Goal: Understand process/instructions: Learn how to perform a task or action

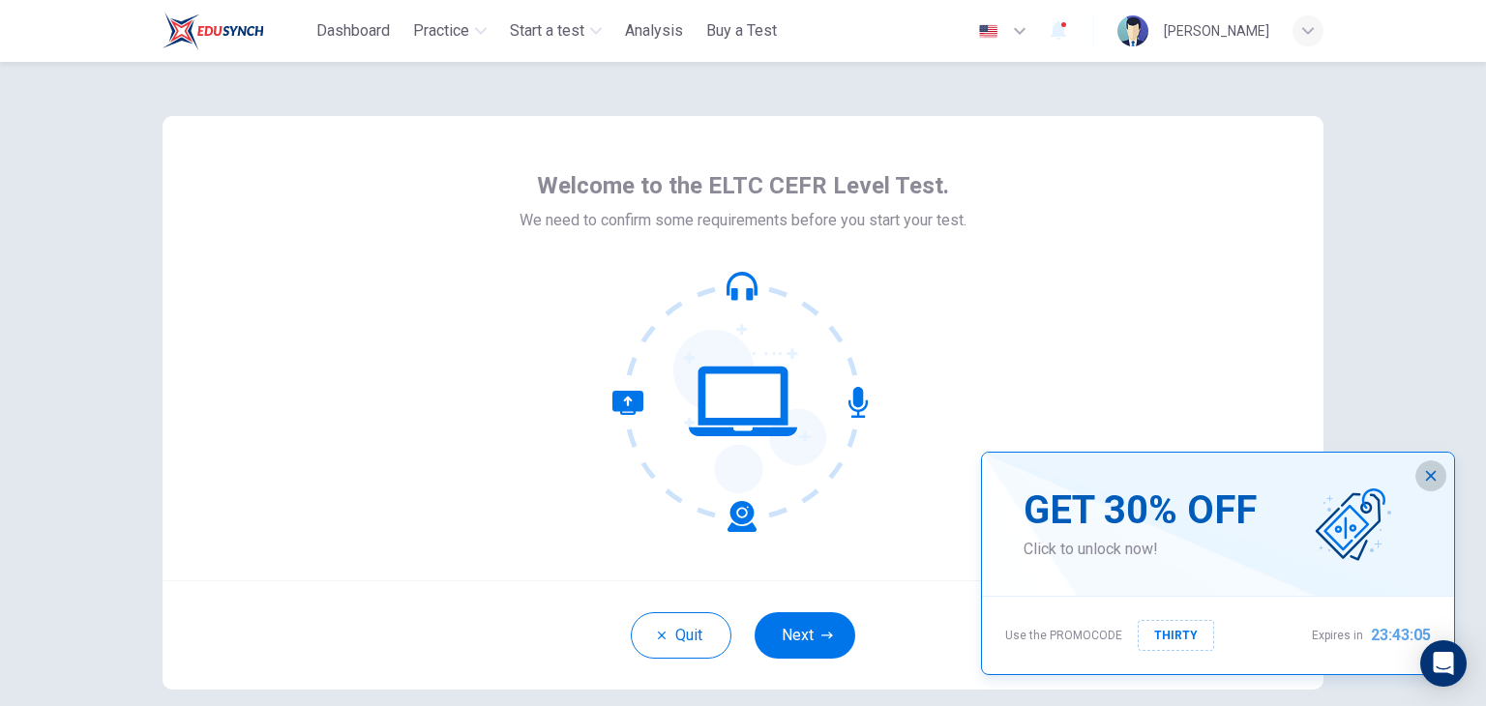
click at [1433, 479] on icon "button" at bounding box center [1431, 476] width 11 height 11
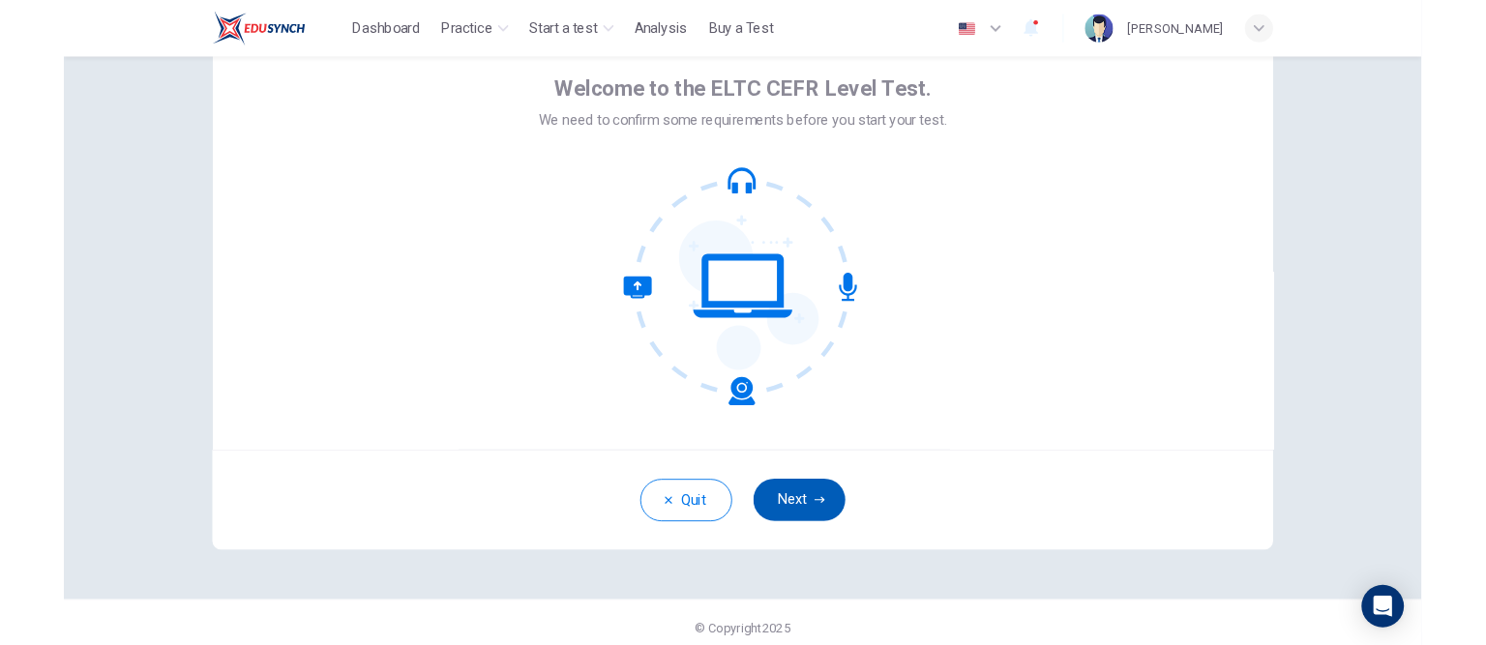
scroll to position [89, 0]
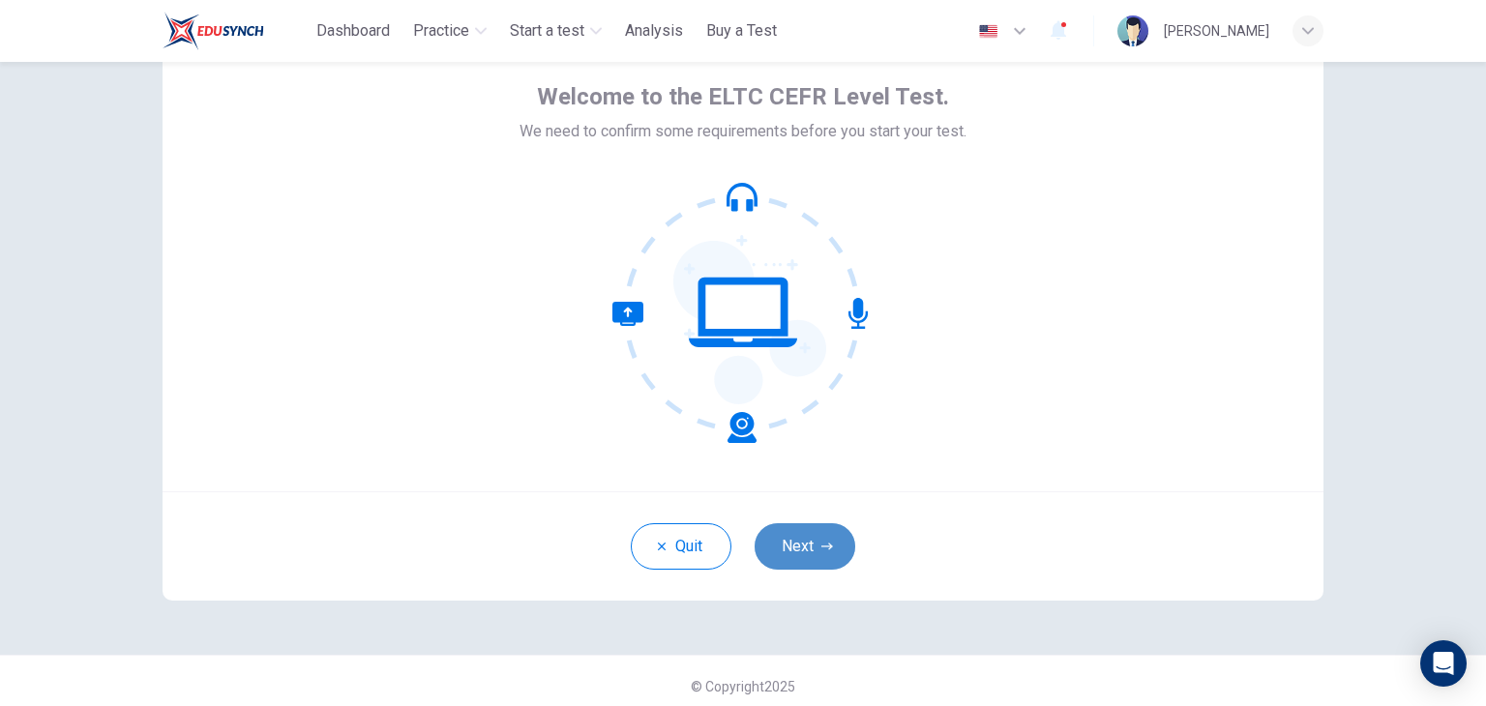
click at [806, 548] on button "Next" at bounding box center [805, 546] width 101 height 46
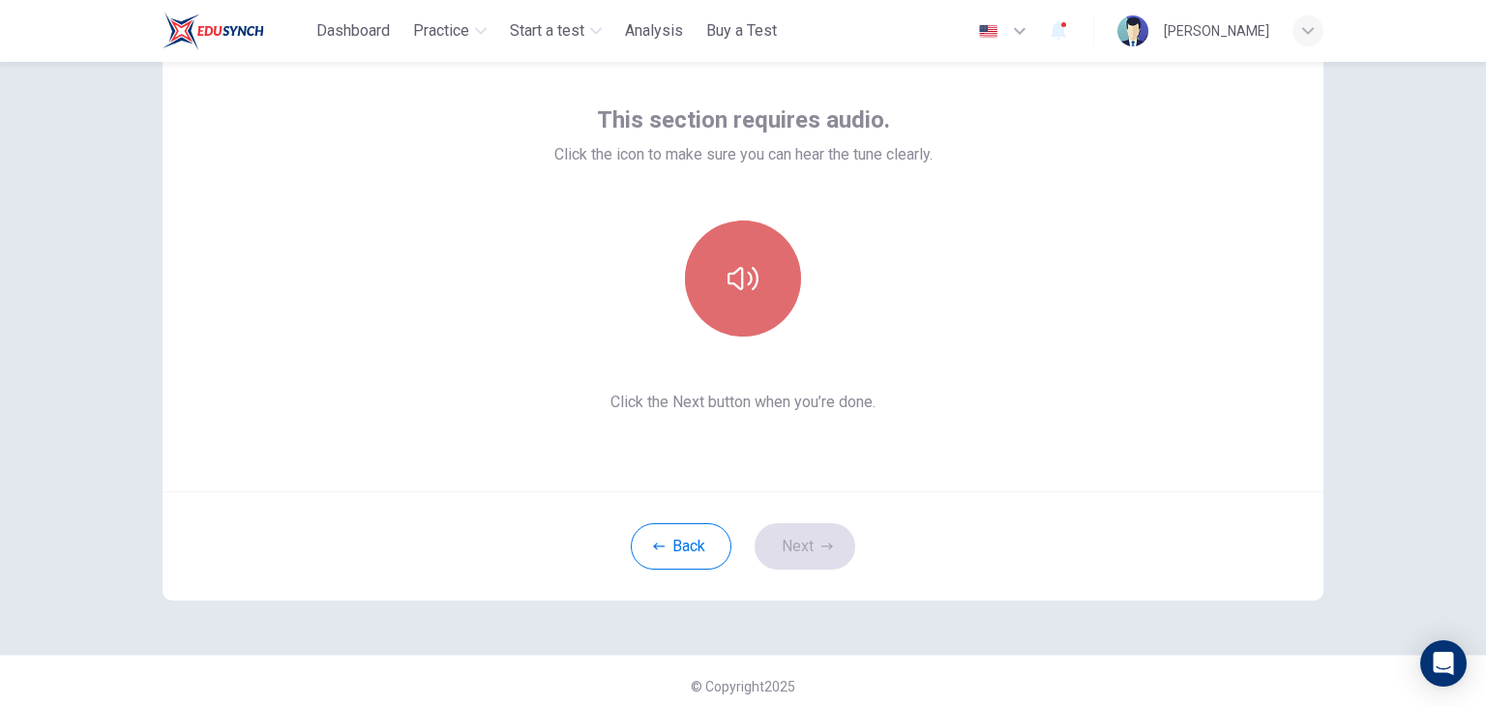
click at [751, 266] on icon "button" at bounding box center [743, 278] width 31 height 31
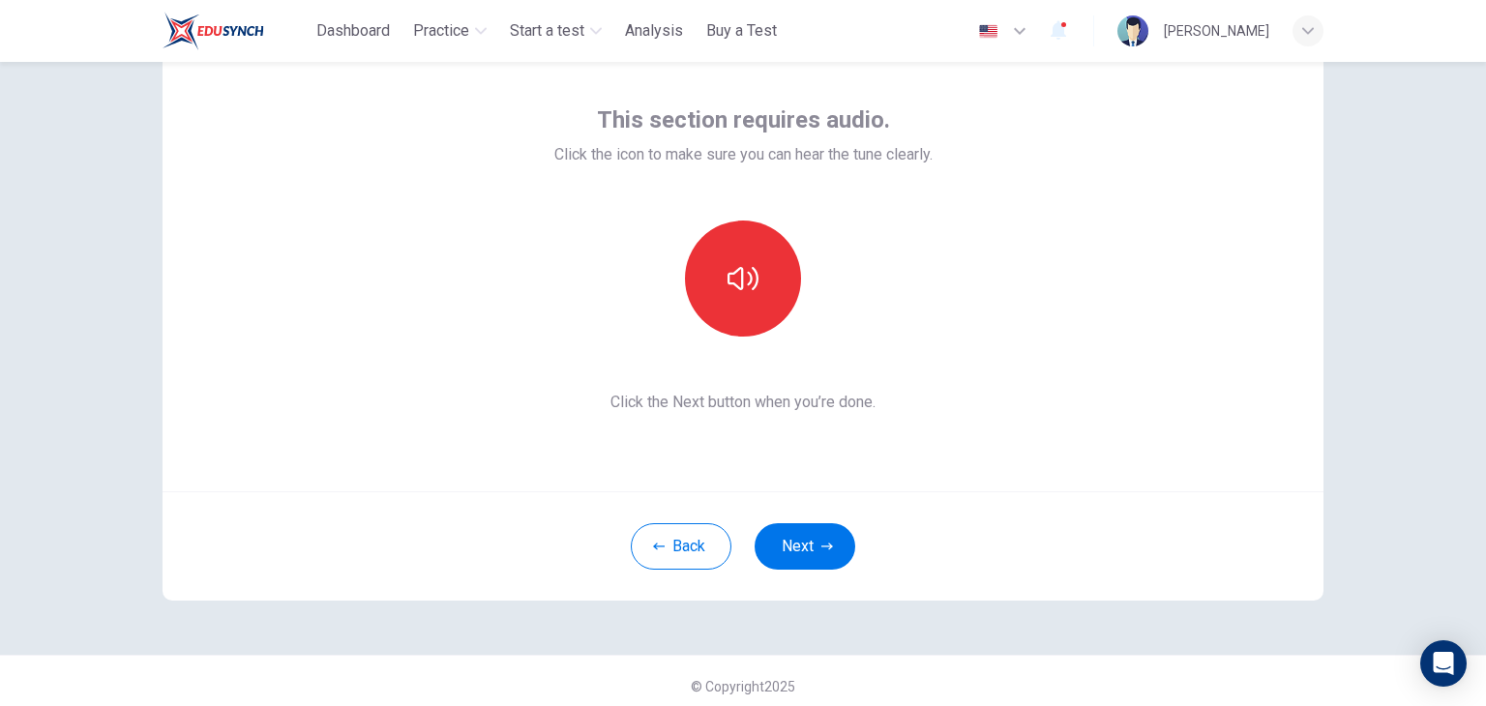
click at [778, 361] on div "This section requires audio. Click the icon to make sure you can hear the tune …" at bounding box center [743, 260] width 378 height 310
click at [738, 248] on button "button" at bounding box center [743, 279] width 116 height 116
click at [822, 546] on icon "button" at bounding box center [828, 546] width 12 height 7
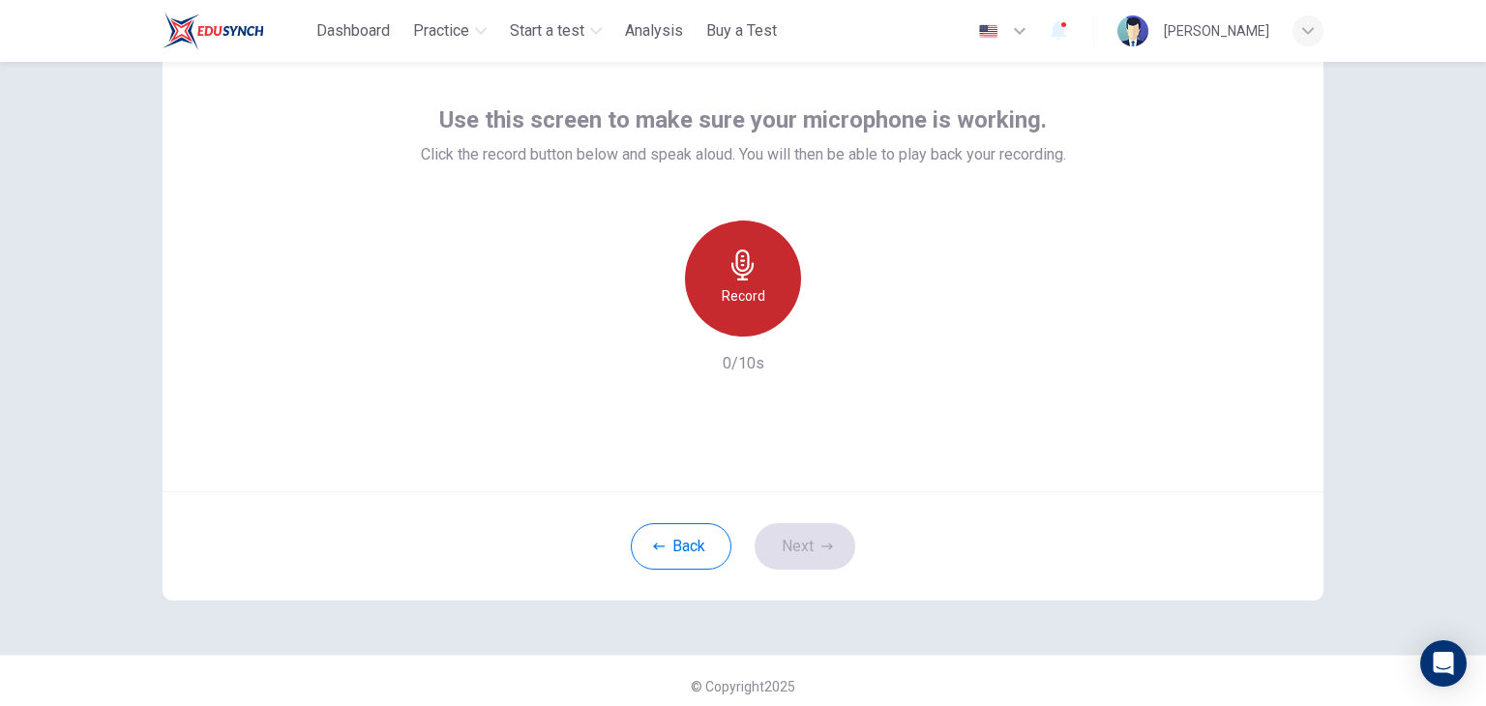
click at [765, 265] on div "Record" at bounding box center [743, 279] width 116 height 116
click at [765, 265] on div "Stop" at bounding box center [743, 279] width 116 height 116
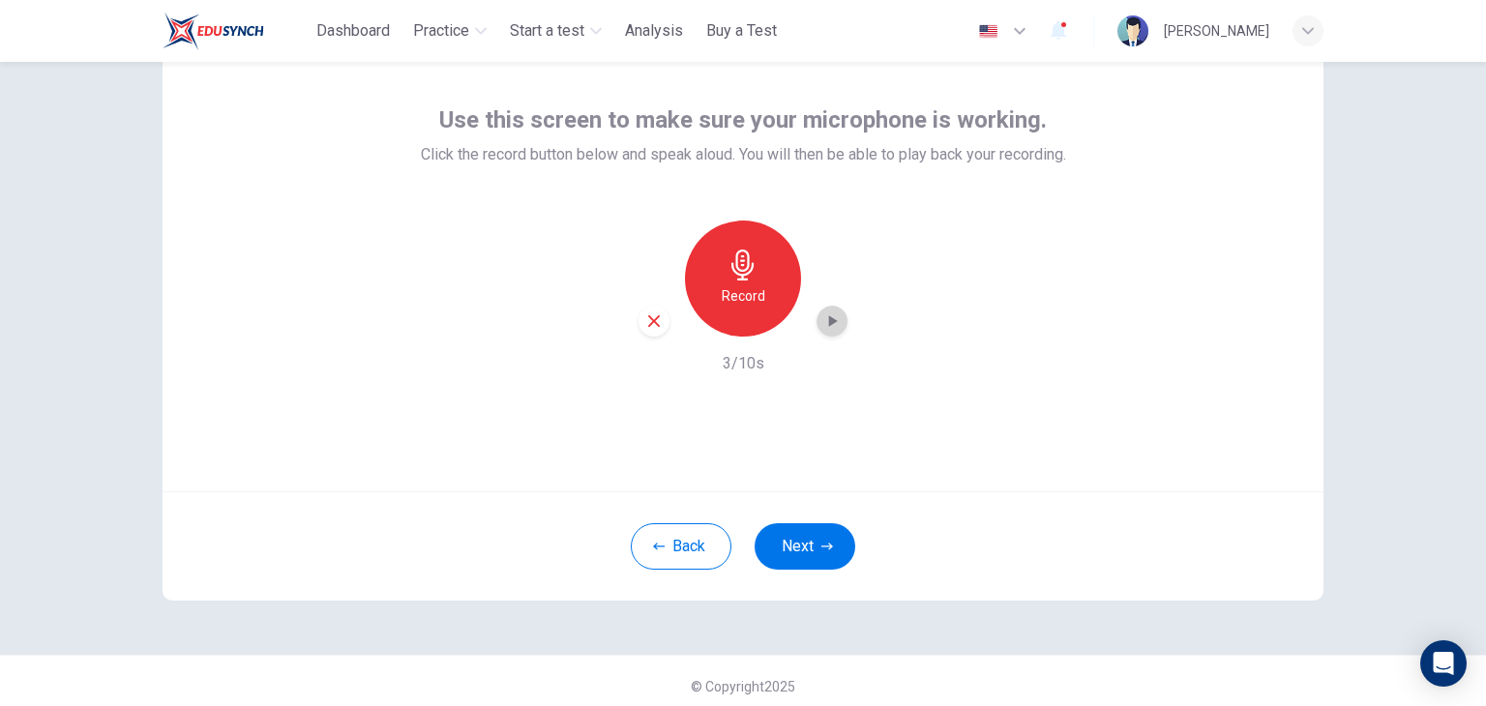
click at [817, 310] on div "button" at bounding box center [832, 321] width 31 height 31
click at [645, 318] on icon "button" at bounding box center [653, 321] width 17 height 17
click at [735, 299] on h6 "Record" at bounding box center [744, 295] width 44 height 23
click at [735, 299] on h6 "Stop" at bounding box center [743, 295] width 29 height 23
click at [834, 331] on div "button" at bounding box center [832, 321] width 31 height 31
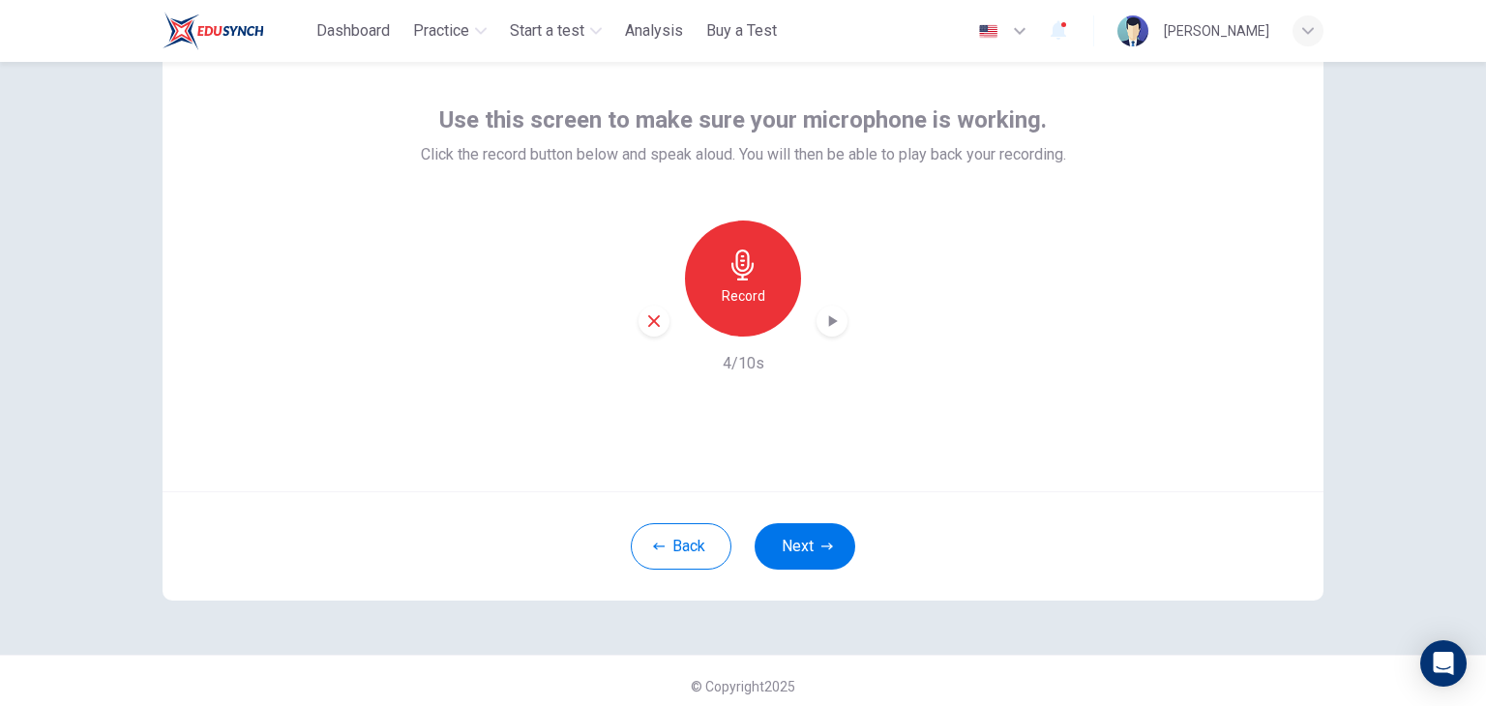
click at [648, 322] on icon "button" at bounding box center [654, 321] width 12 height 12
click at [748, 307] on h6 "Record" at bounding box center [744, 295] width 44 height 23
click at [748, 307] on h6 "Stop" at bounding box center [743, 295] width 29 height 23
click at [822, 324] on icon "button" at bounding box center [831, 321] width 19 height 19
click at [648, 323] on icon "button" at bounding box center [654, 321] width 12 height 12
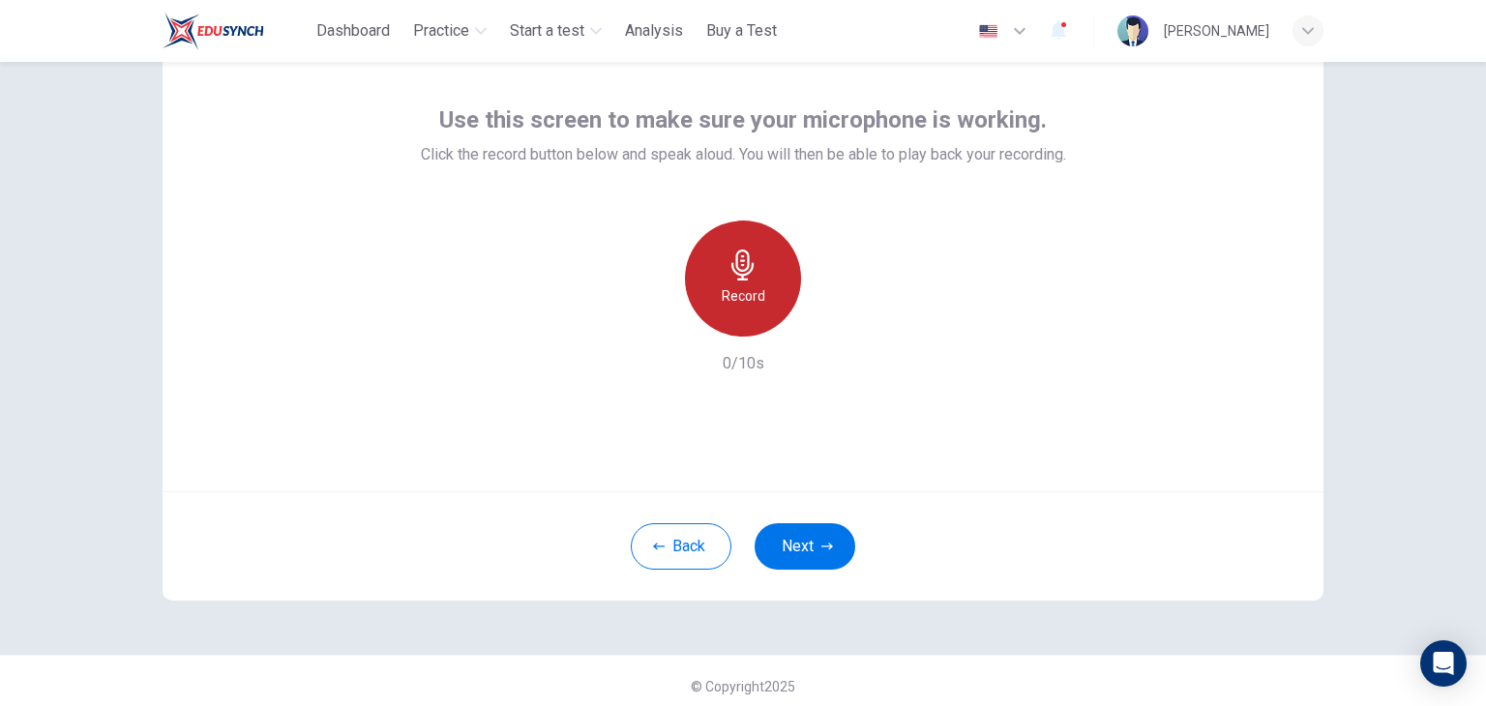
click at [759, 260] on div "Record" at bounding box center [743, 279] width 116 height 116
click at [759, 260] on div "Stop" at bounding box center [743, 279] width 116 height 116
click at [650, 314] on icon "button" at bounding box center [653, 321] width 17 height 17
click at [752, 276] on icon "button" at bounding box center [743, 265] width 31 height 31
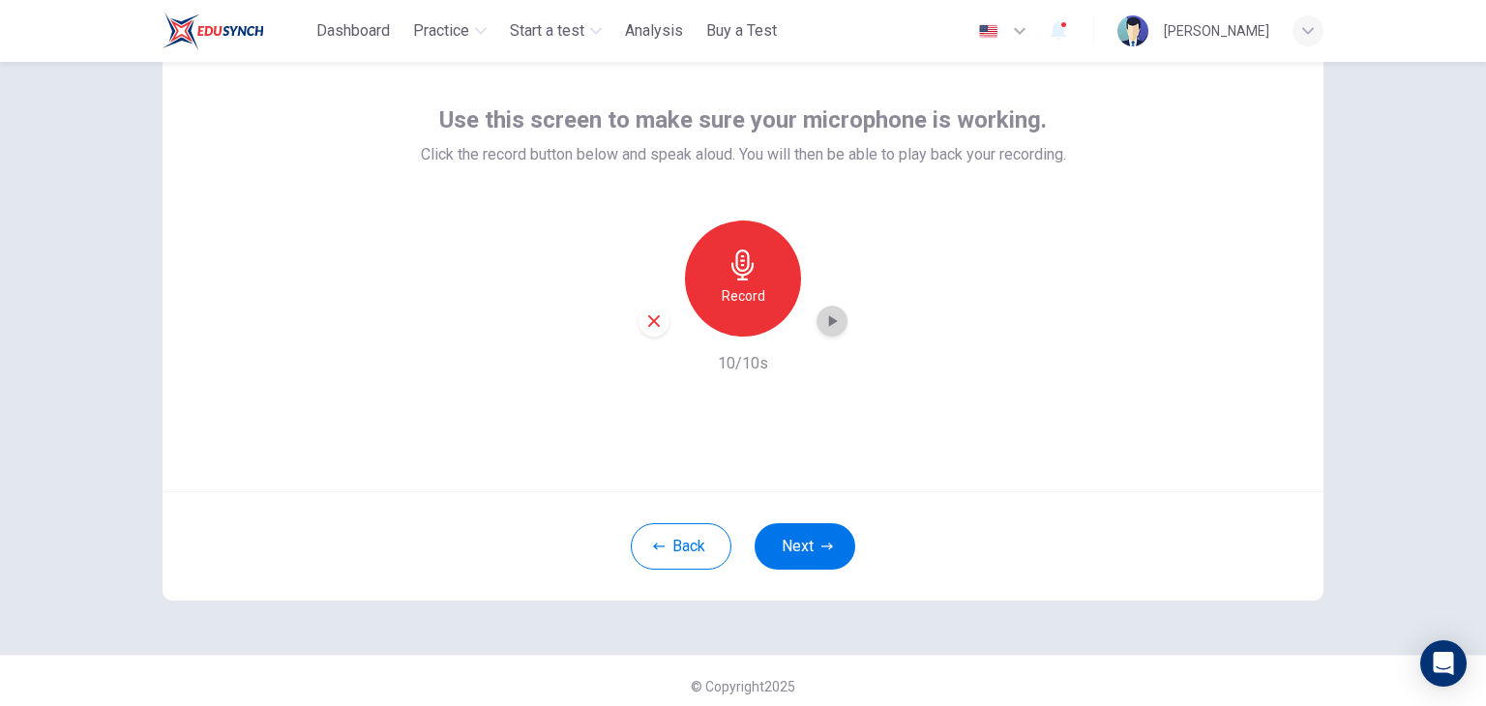
click at [836, 318] on icon "button" at bounding box center [831, 321] width 19 height 19
click at [812, 542] on button "Next" at bounding box center [805, 546] width 101 height 46
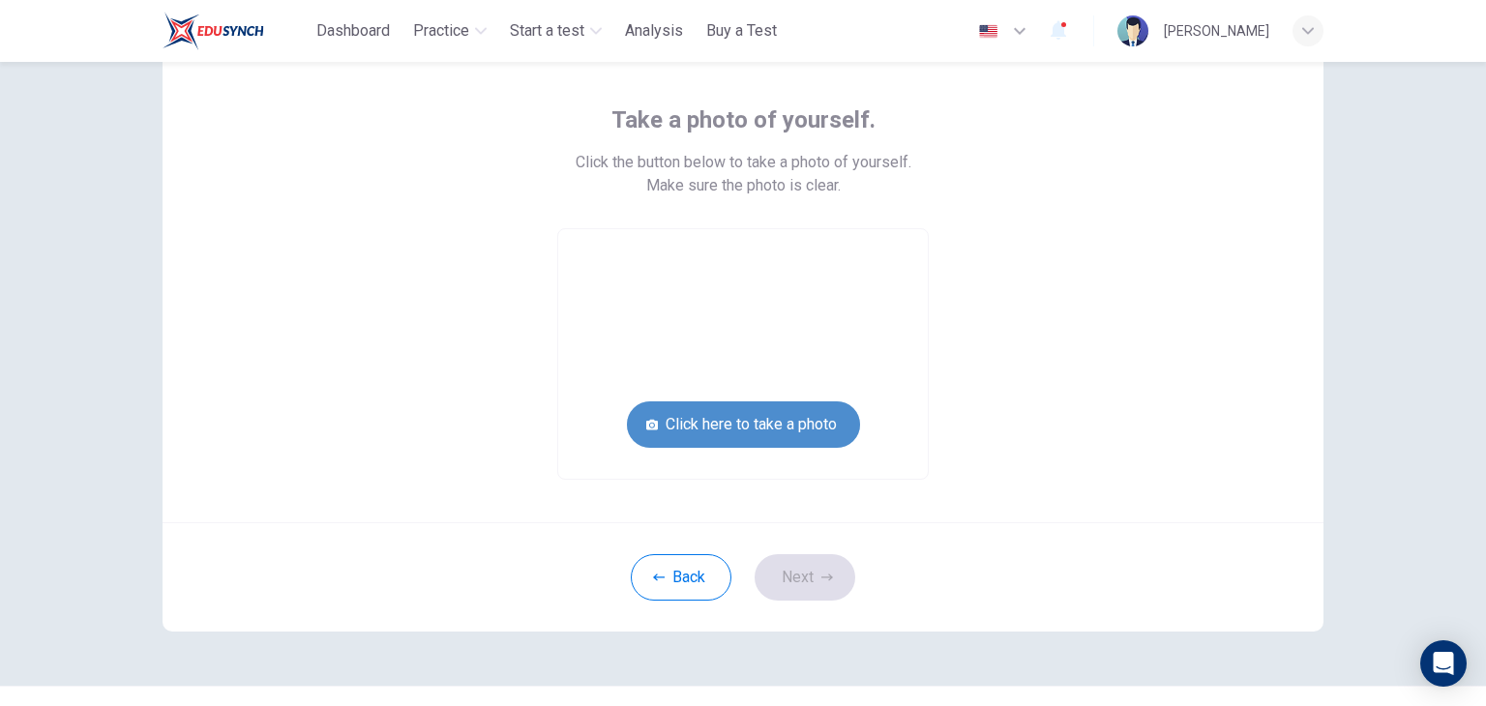
click at [794, 439] on button "Click here to take a photo" at bounding box center [743, 425] width 233 height 46
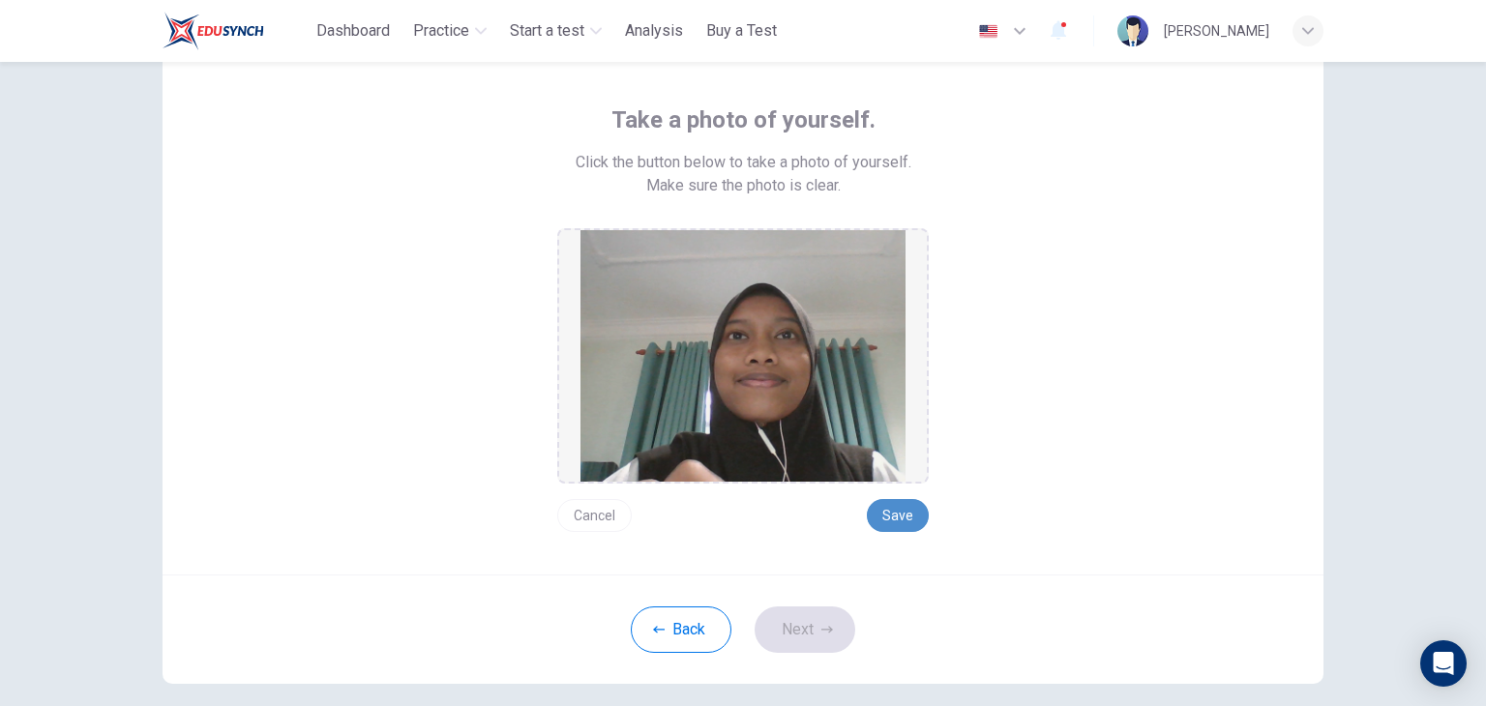
click at [906, 512] on button "Save" at bounding box center [898, 515] width 62 height 33
click at [799, 629] on button "Next" at bounding box center [805, 630] width 101 height 46
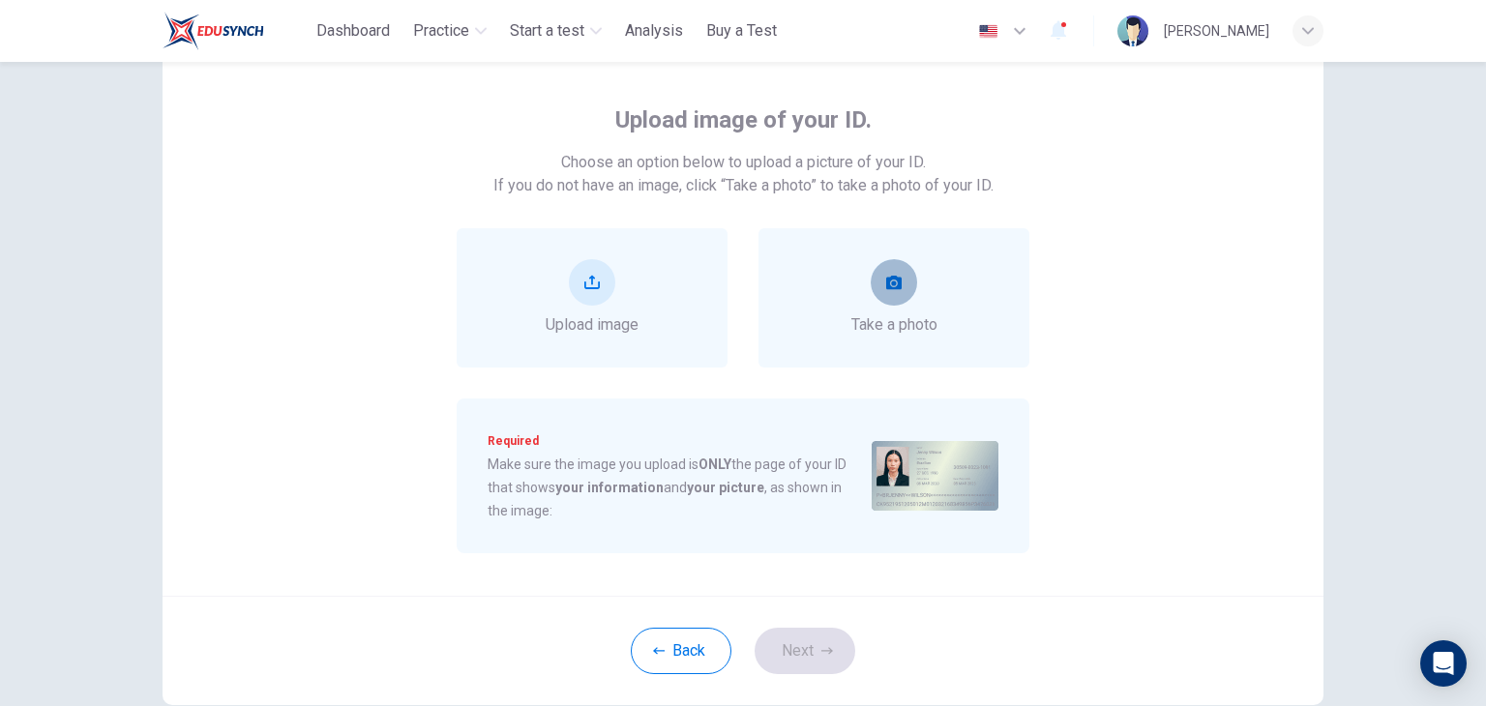
click at [892, 295] on button "take photo" at bounding box center [894, 282] width 46 height 46
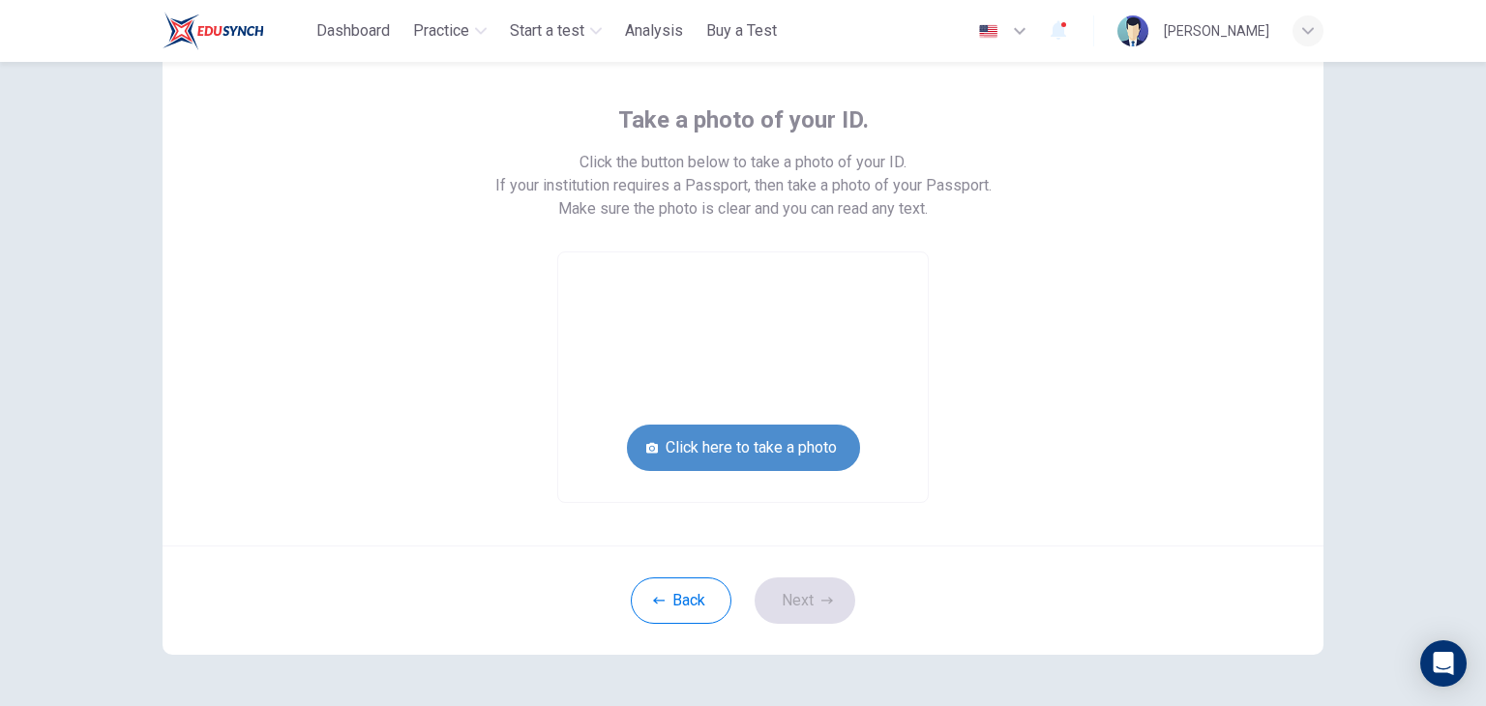
click at [811, 446] on button "Click here to take a photo" at bounding box center [743, 448] width 233 height 46
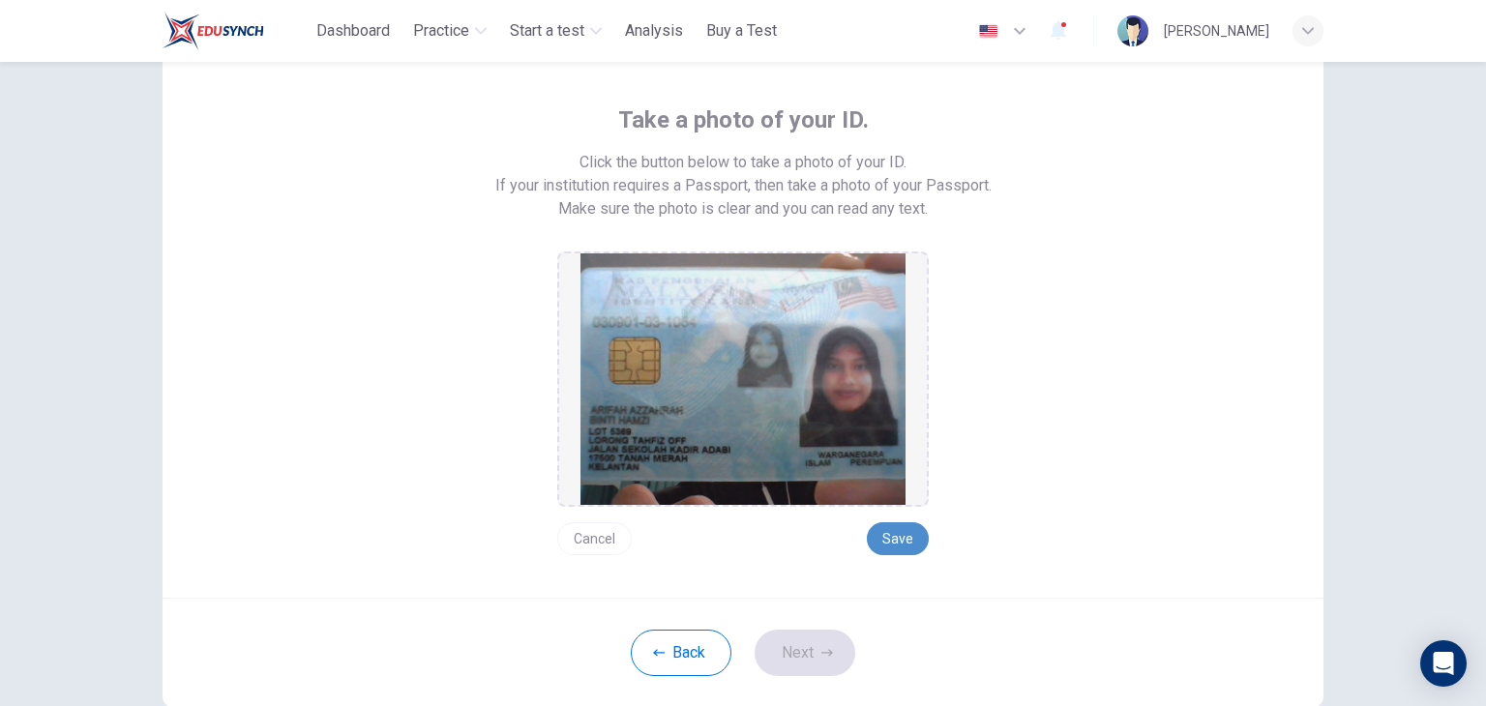
click at [910, 532] on button "Save" at bounding box center [898, 539] width 62 height 33
click at [573, 533] on button "Cancel" at bounding box center [594, 539] width 75 height 33
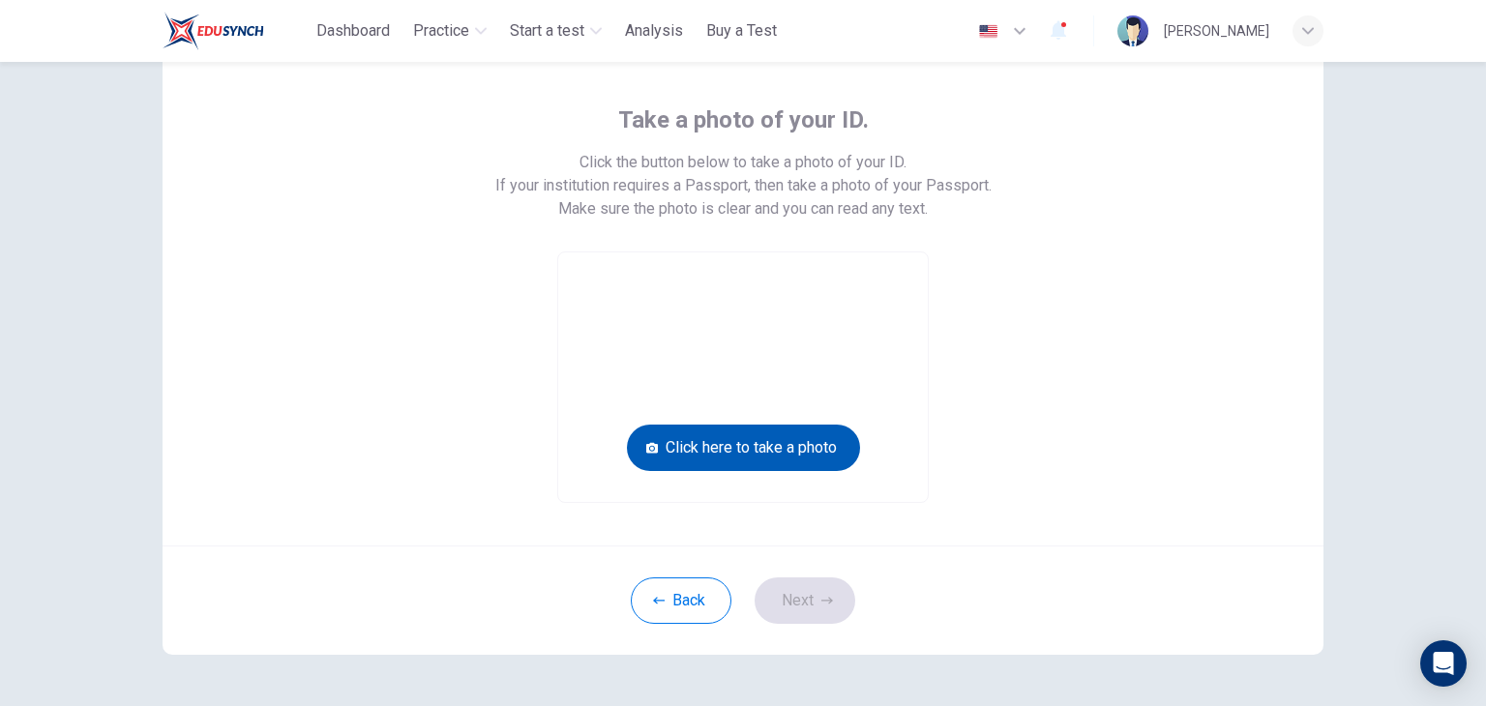
click at [817, 447] on button "Click here to take a photo" at bounding box center [743, 448] width 233 height 46
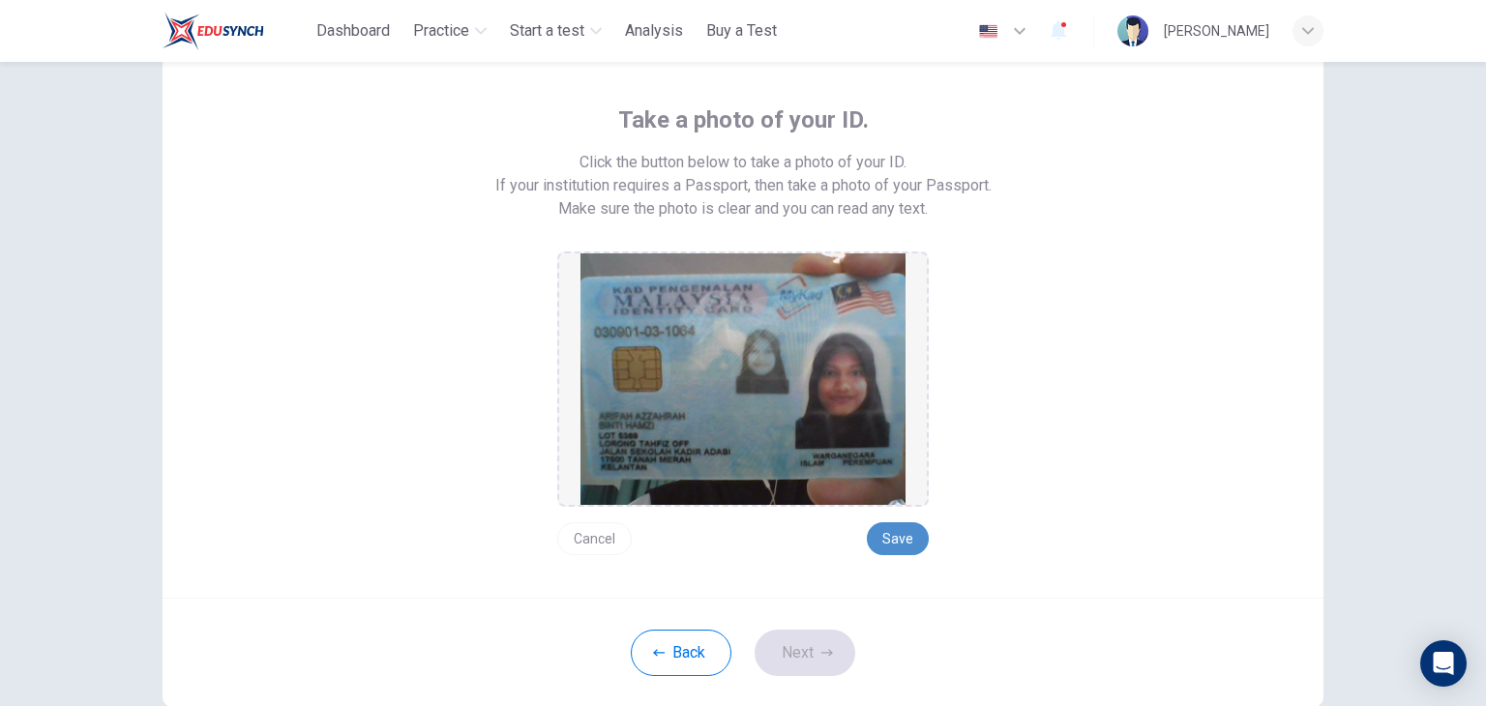
click at [898, 549] on button "Save" at bounding box center [898, 539] width 62 height 33
click at [789, 661] on button "Next" at bounding box center [805, 653] width 101 height 46
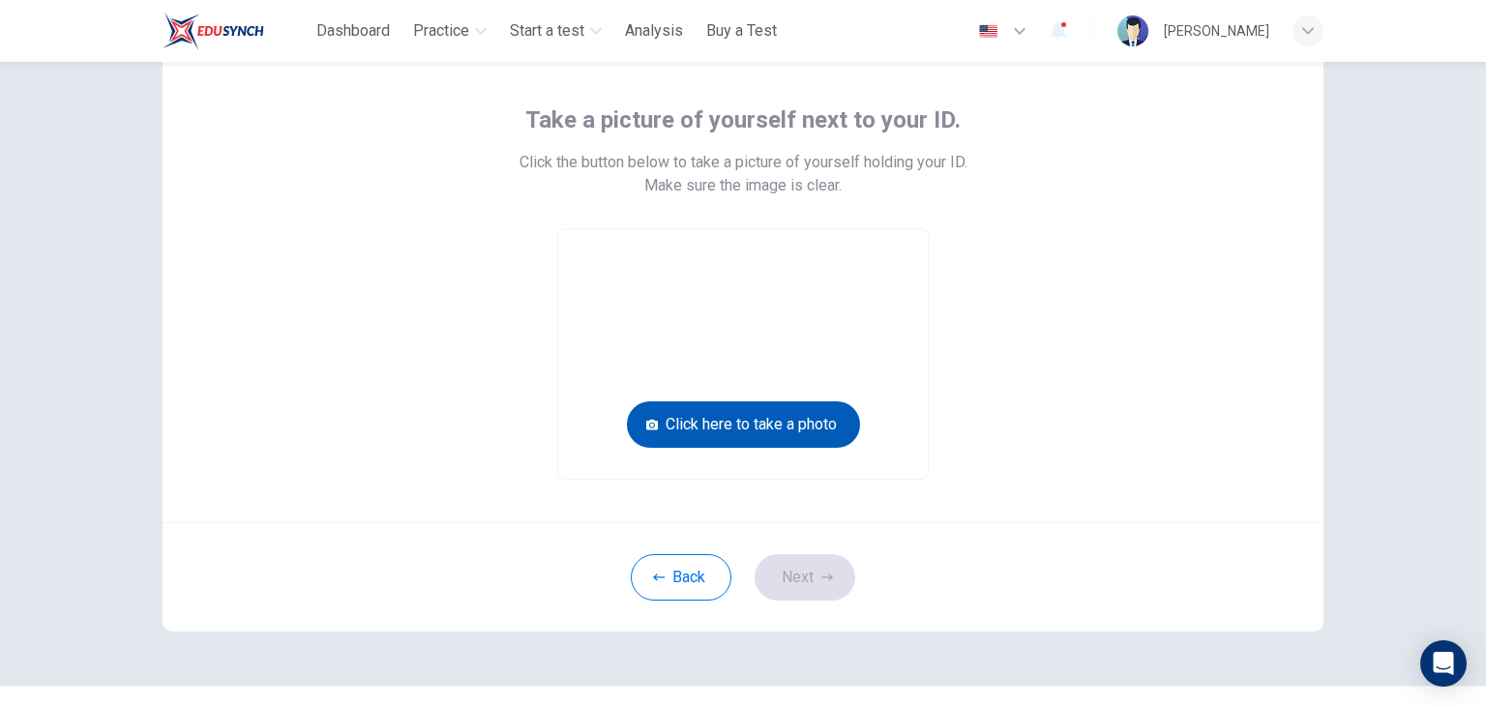
click at [717, 433] on button "Click here to take a photo" at bounding box center [743, 425] width 233 height 46
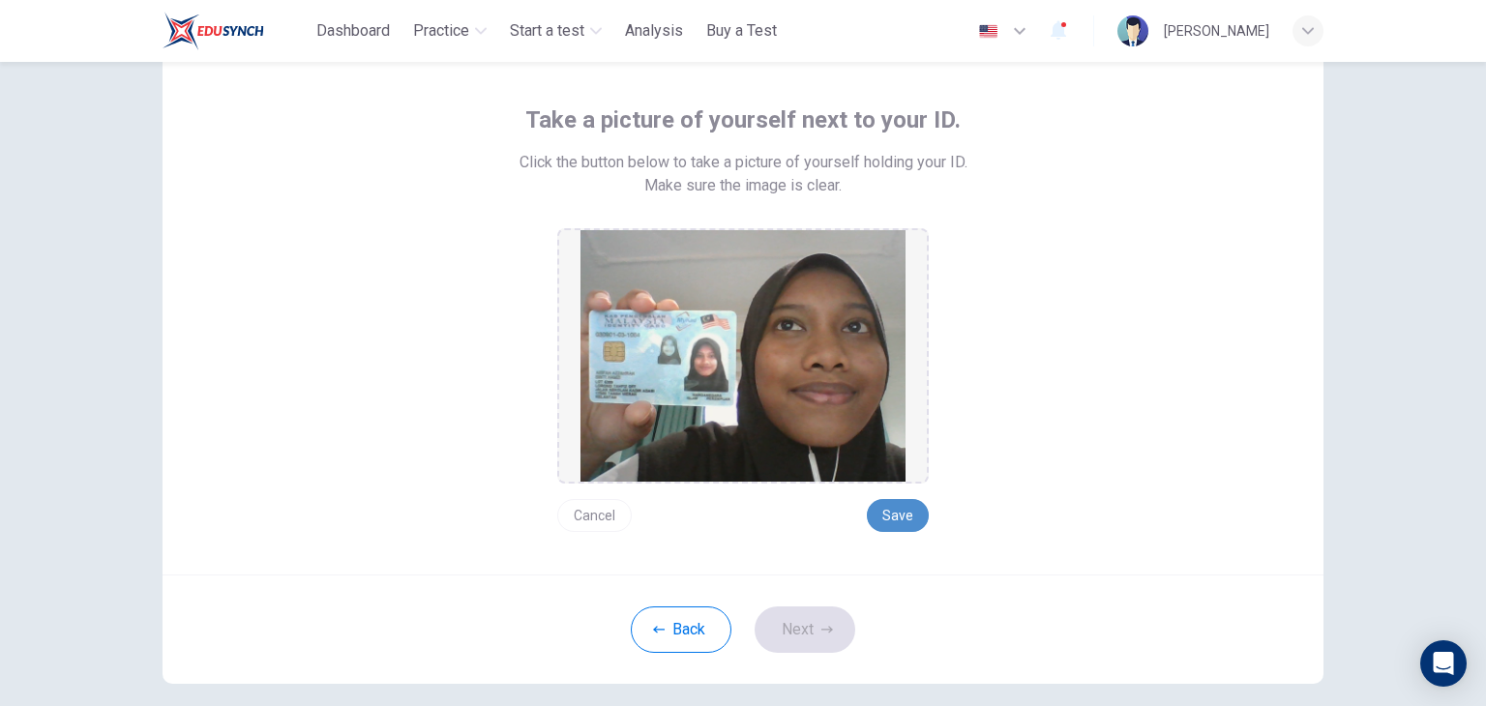
click at [895, 523] on button "Save" at bounding box center [898, 515] width 62 height 33
click at [828, 616] on button "Next" at bounding box center [805, 630] width 101 height 46
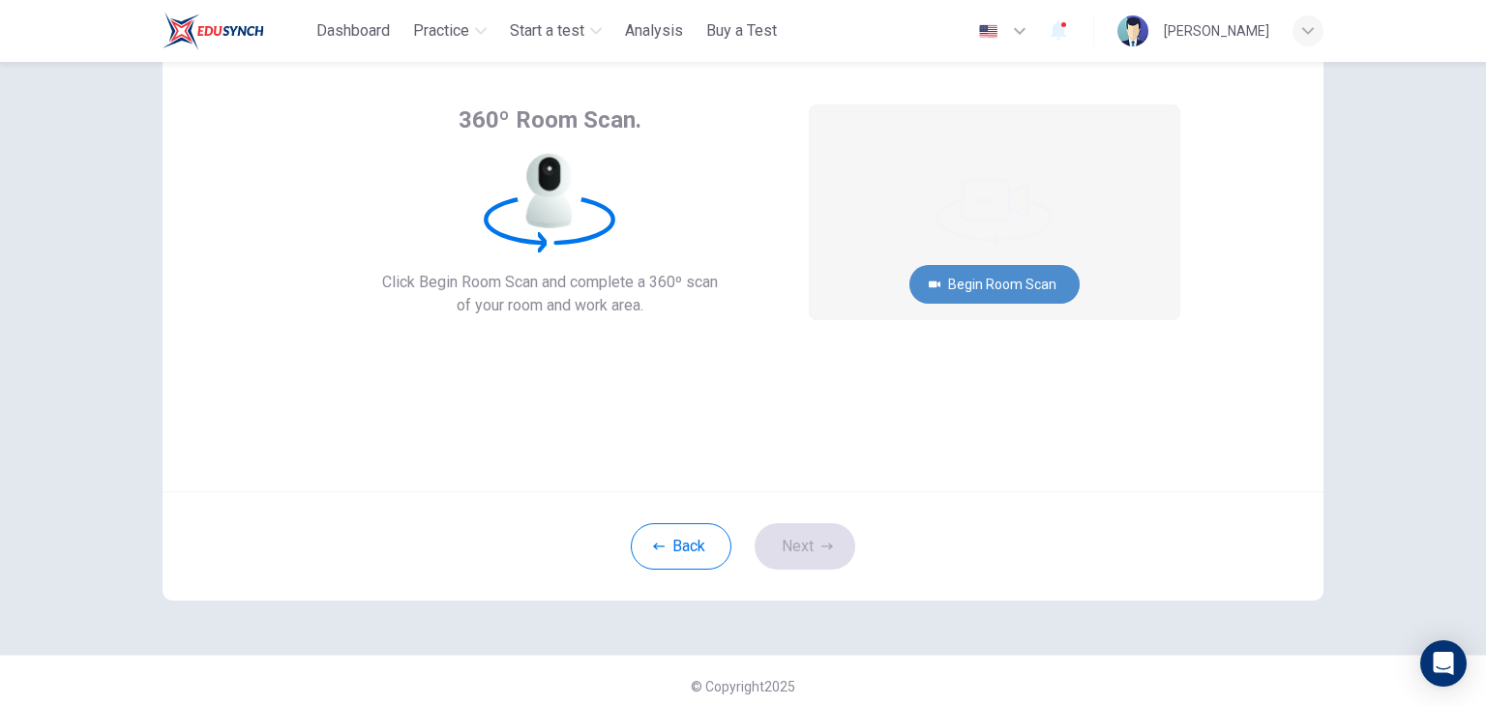
click at [979, 285] on button "Begin Room Scan" at bounding box center [995, 284] width 170 height 39
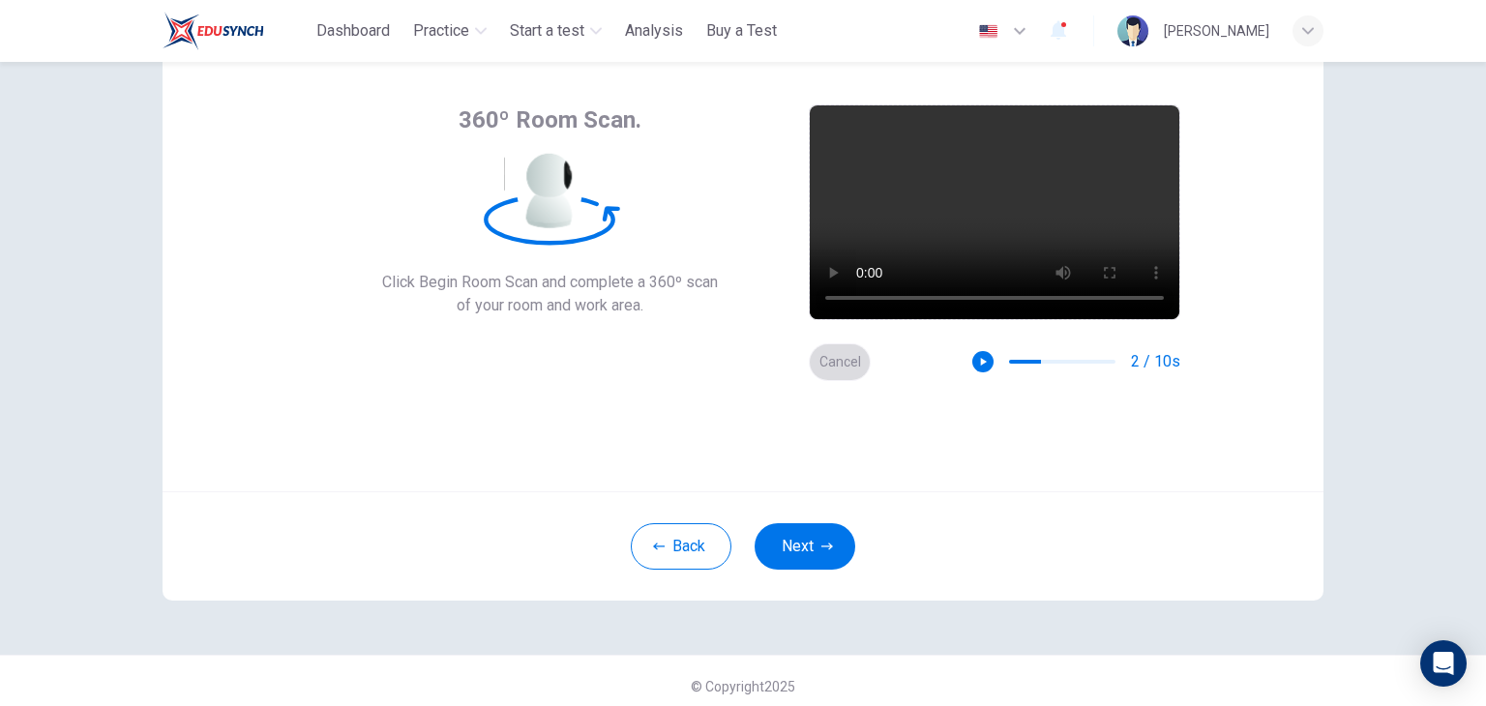
click at [821, 370] on button "Cancel" at bounding box center [840, 363] width 62 height 38
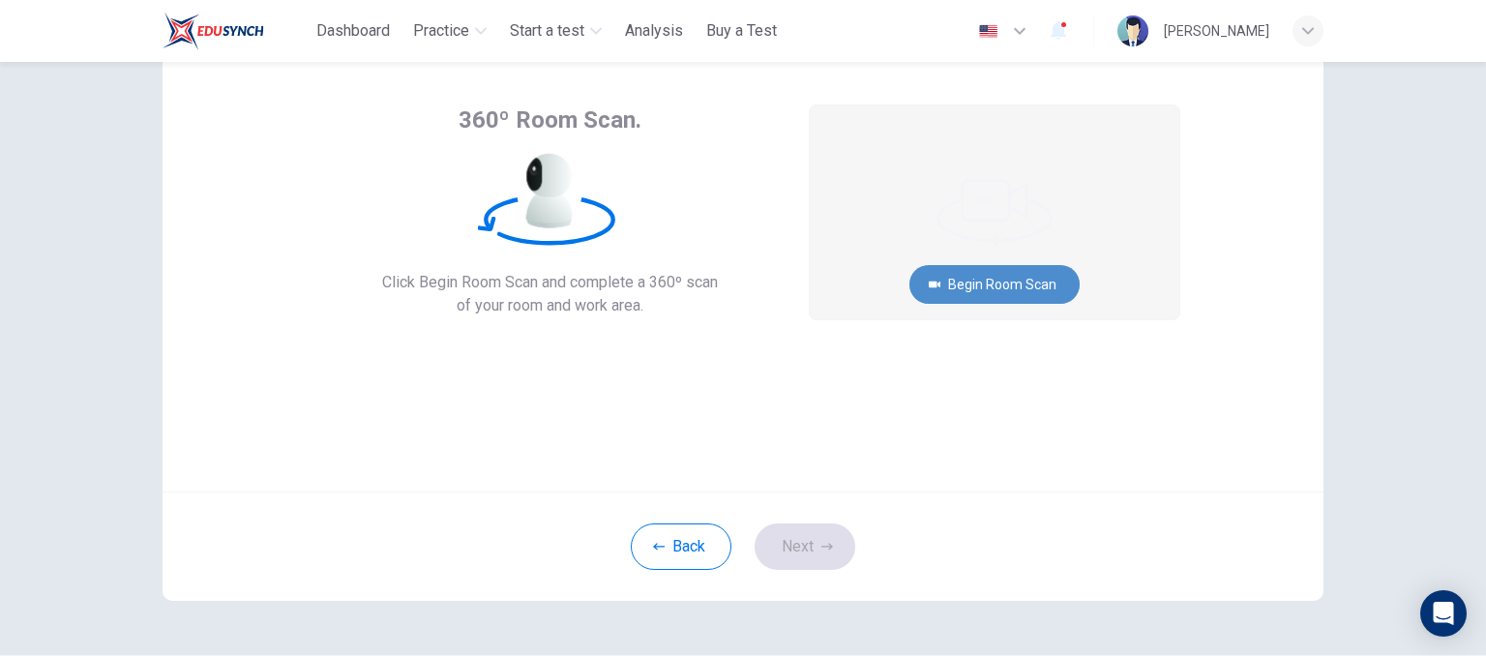
click at [1009, 298] on button "Begin Room Scan" at bounding box center [995, 284] width 170 height 39
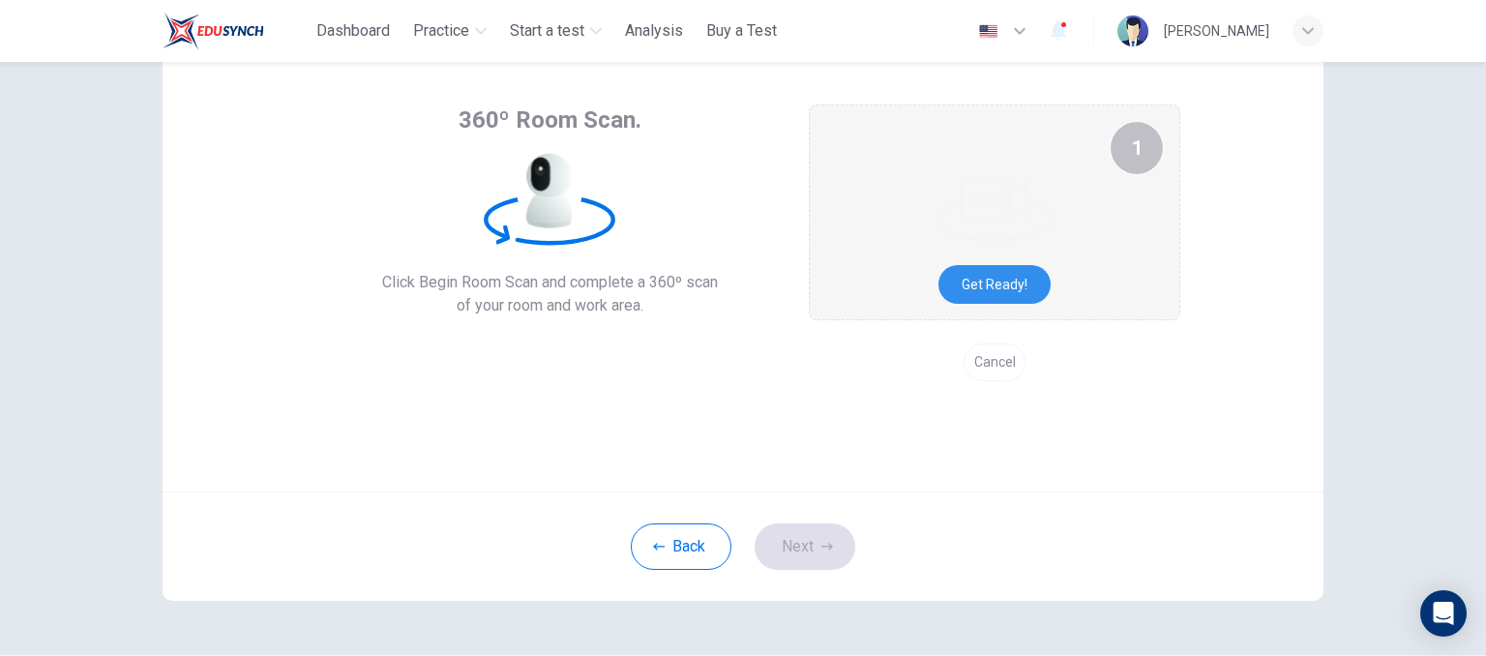
drag, startPoint x: 1009, startPoint y: 298, endPoint x: 999, endPoint y: 366, distance: 68.6
click at [999, 366] on div "1 Get ready! Cancel" at bounding box center [995, 243] width 372 height 277
click at [999, 366] on button "Cancel" at bounding box center [995, 363] width 62 height 38
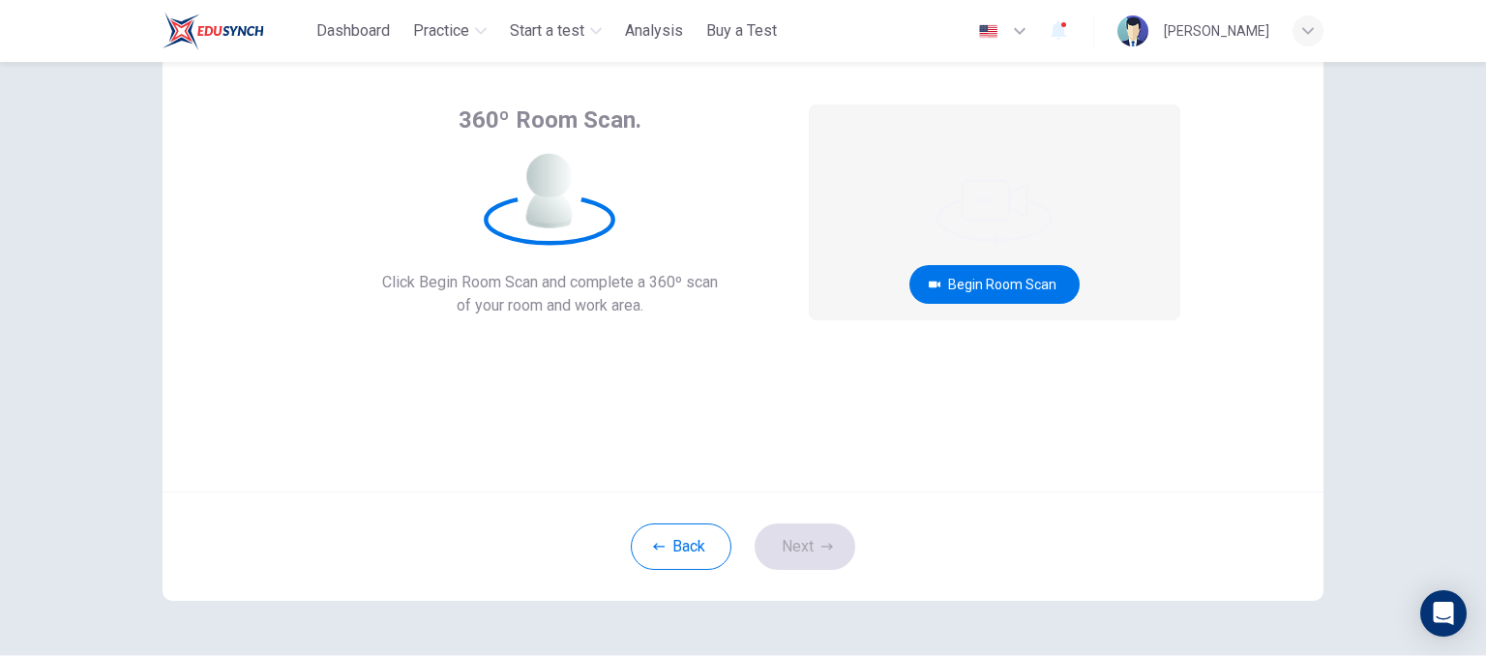
click at [1067, 418] on div "360º Room Scan. Click Begin Room Scan and complete a 360º scan of your room and…" at bounding box center [743, 259] width 1161 height 464
click at [1326, 116] on div "360º Room Scan. Click Begin Room Scan and complete a 360º scan of your room and…" at bounding box center [743, 314] width 1223 height 682
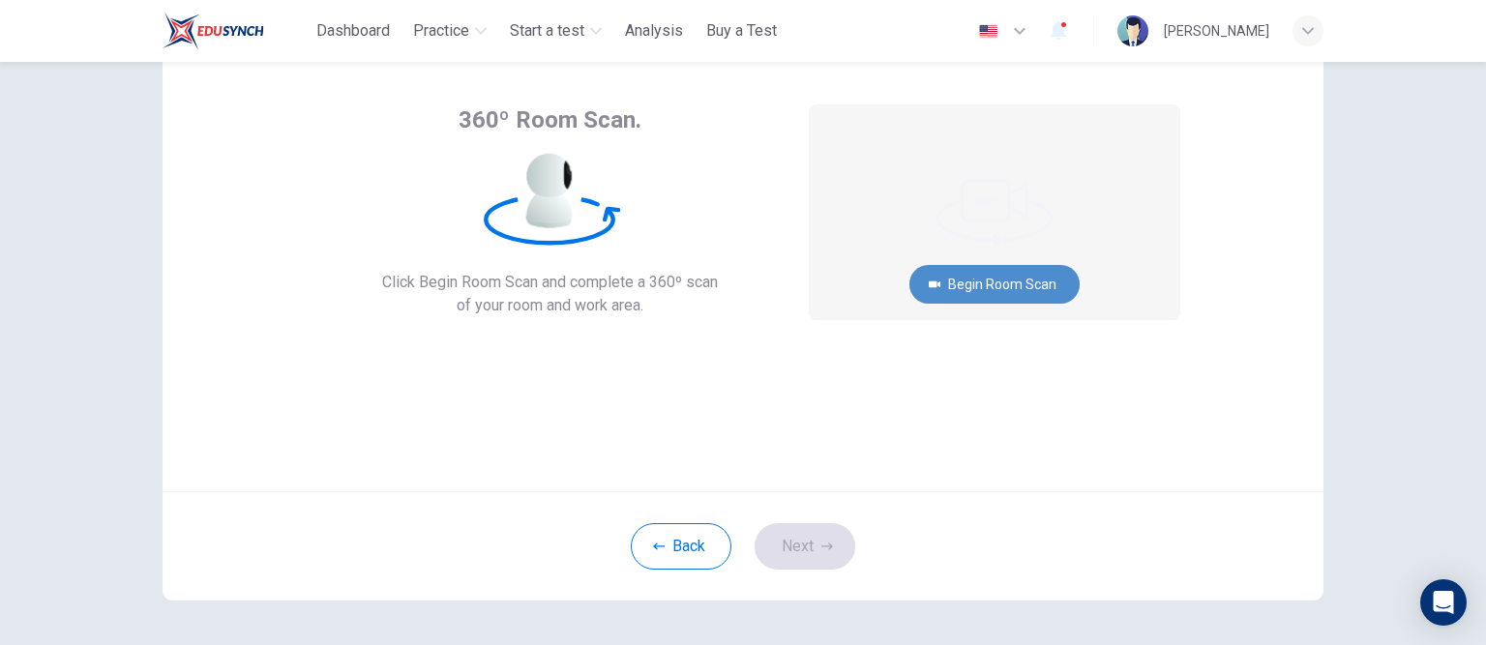
click at [1030, 280] on button "Begin Room Scan" at bounding box center [995, 284] width 170 height 39
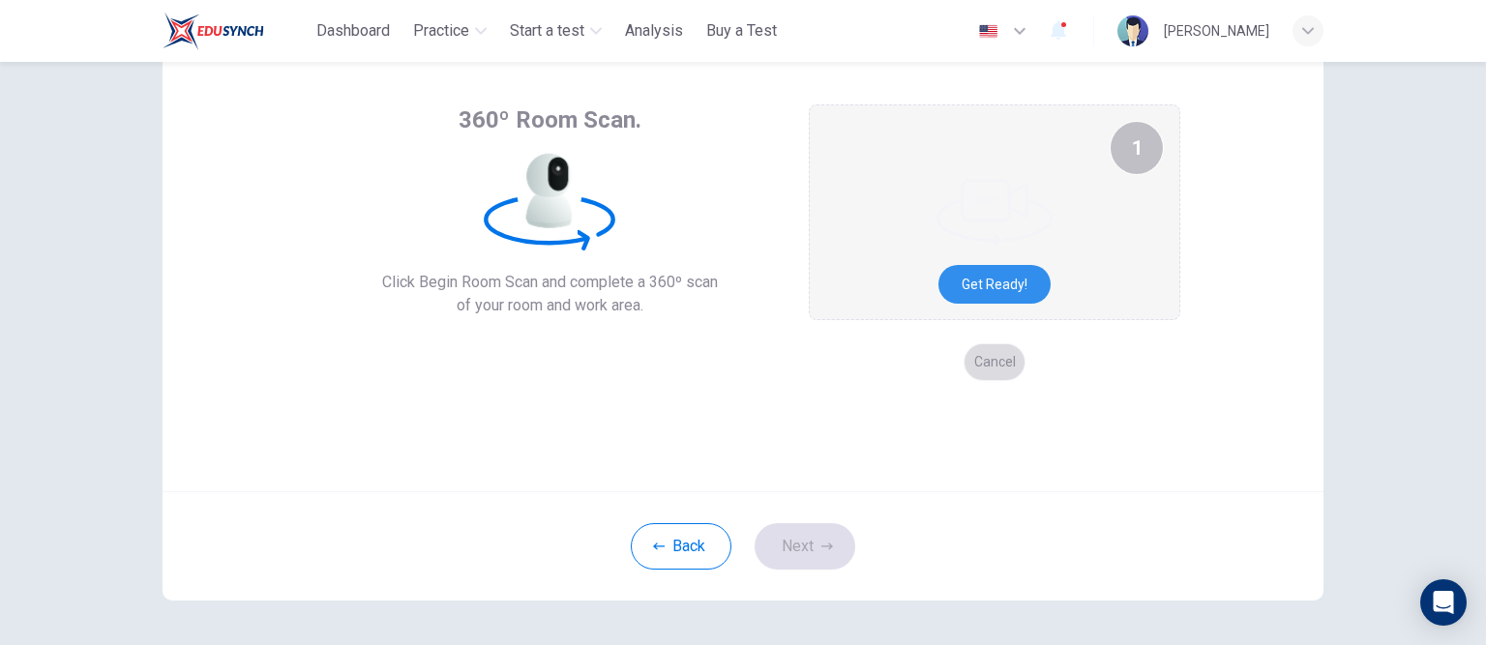
click at [984, 359] on button "Cancel" at bounding box center [995, 363] width 62 height 38
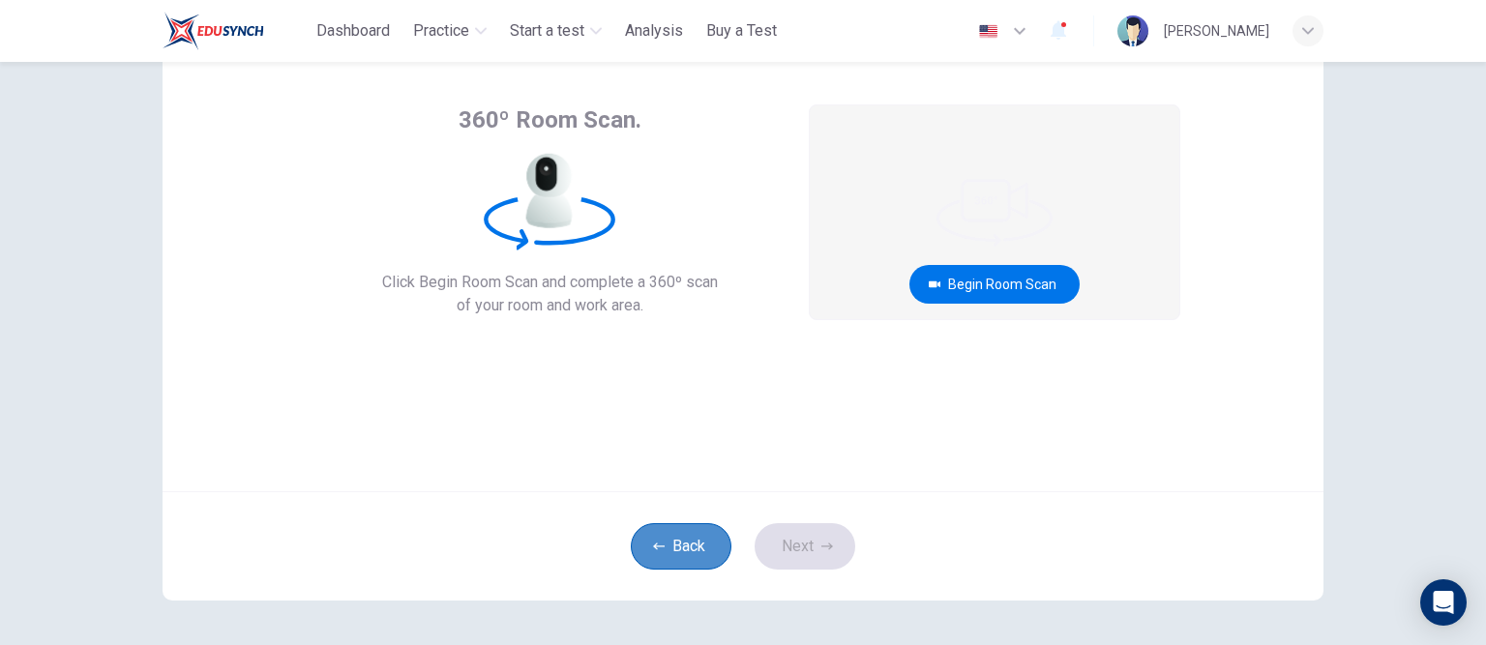
click at [685, 549] on button "Back" at bounding box center [681, 546] width 101 height 46
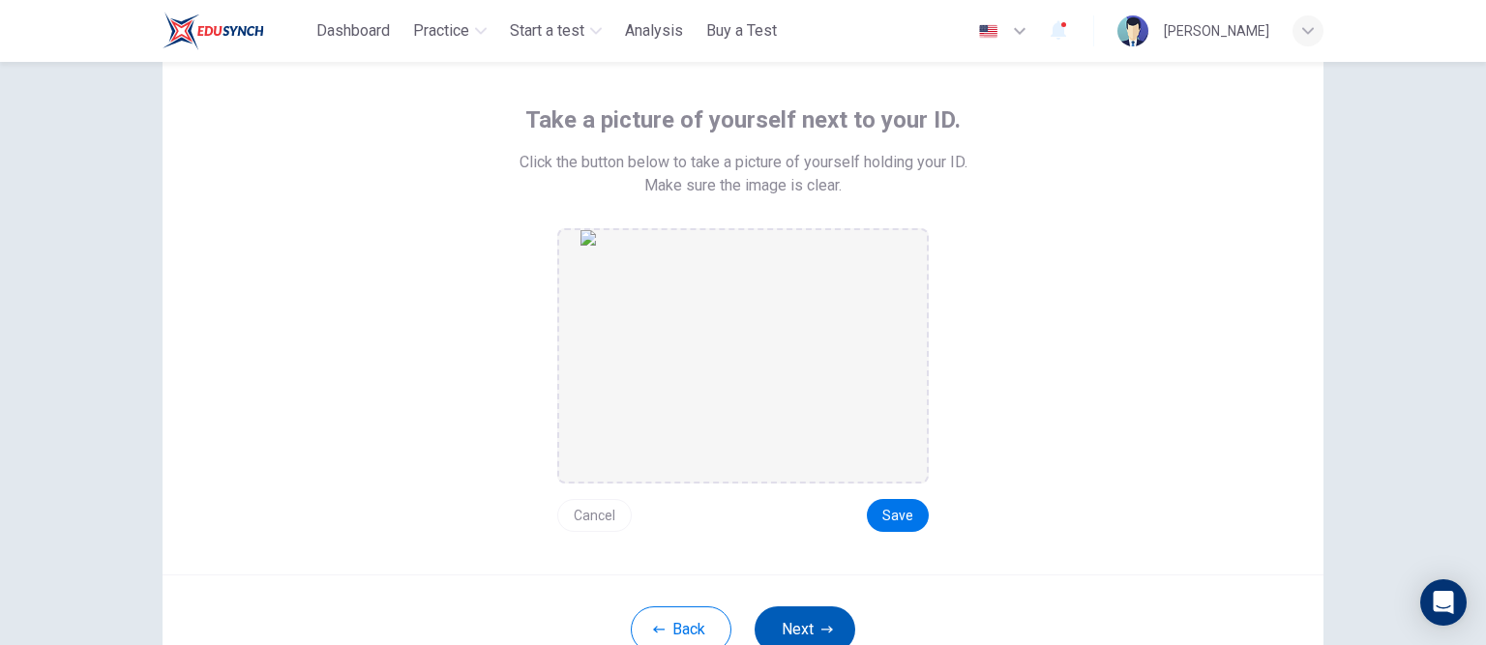
click at [822, 627] on icon "button" at bounding box center [828, 630] width 12 height 12
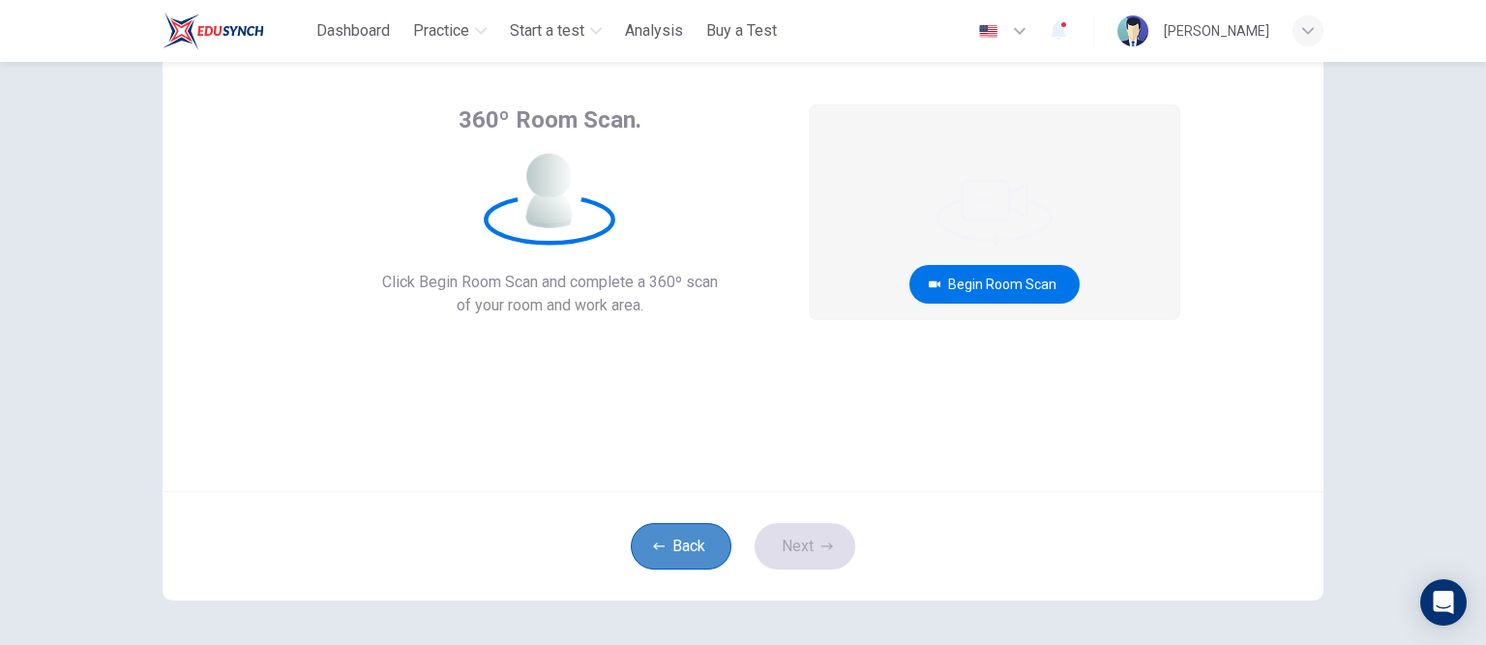
click at [695, 556] on button "Back" at bounding box center [681, 546] width 101 height 46
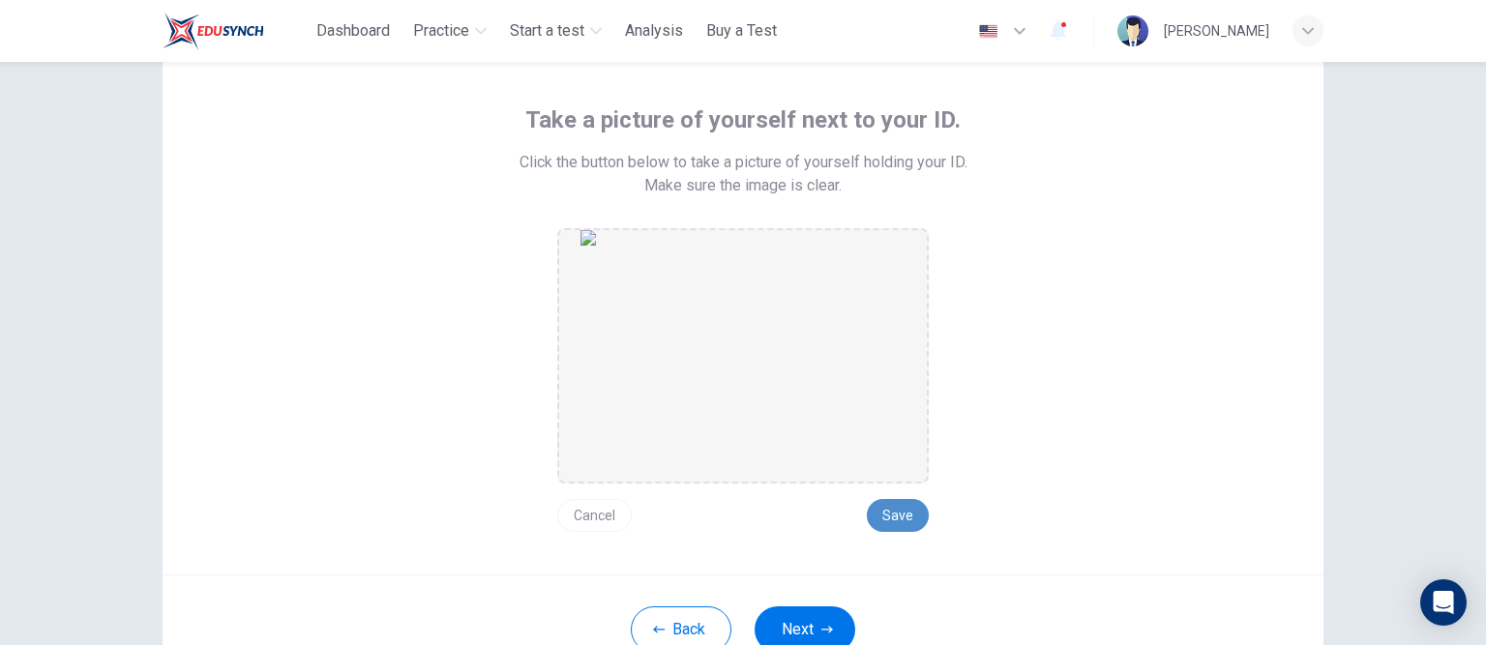
click at [913, 513] on button "Save" at bounding box center [898, 515] width 62 height 33
click at [807, 621] on button "Next" at bounding box center [805, 630] width 101 height 46
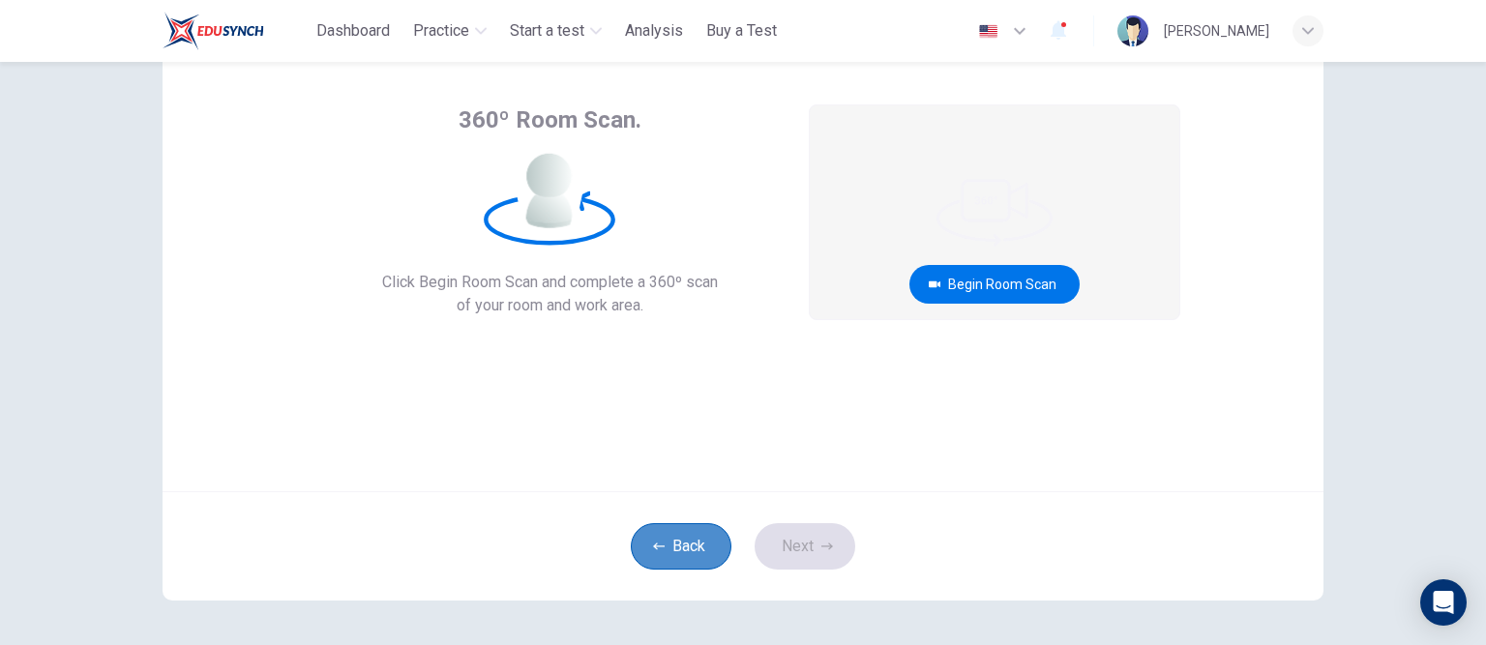
click at [655, 537] on button "Back" at bounding box center [681, 546] width 101 height 46
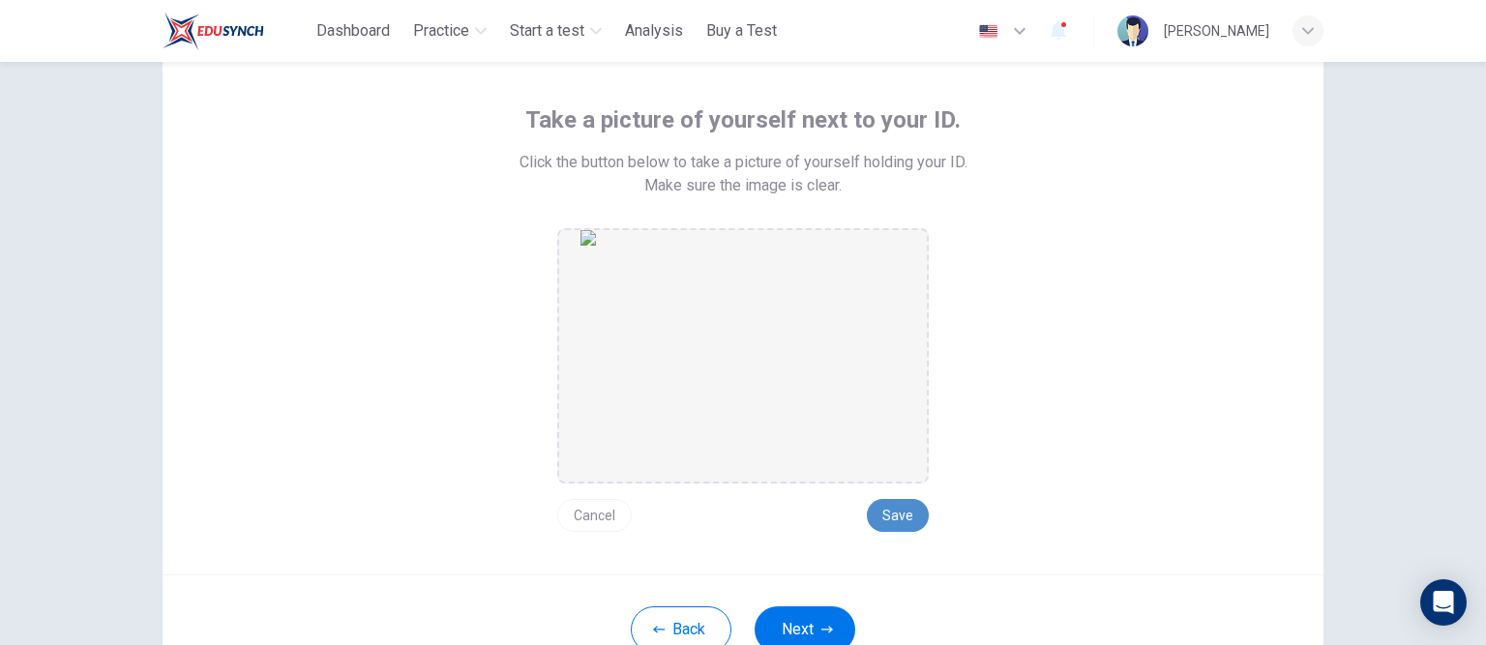
click at [887, 517] on button "Save" at bounding box center [898, 515] width 62 height 33
click at [803, 625] on button "Next" at bounding box center [805, 630] width 101 height 46
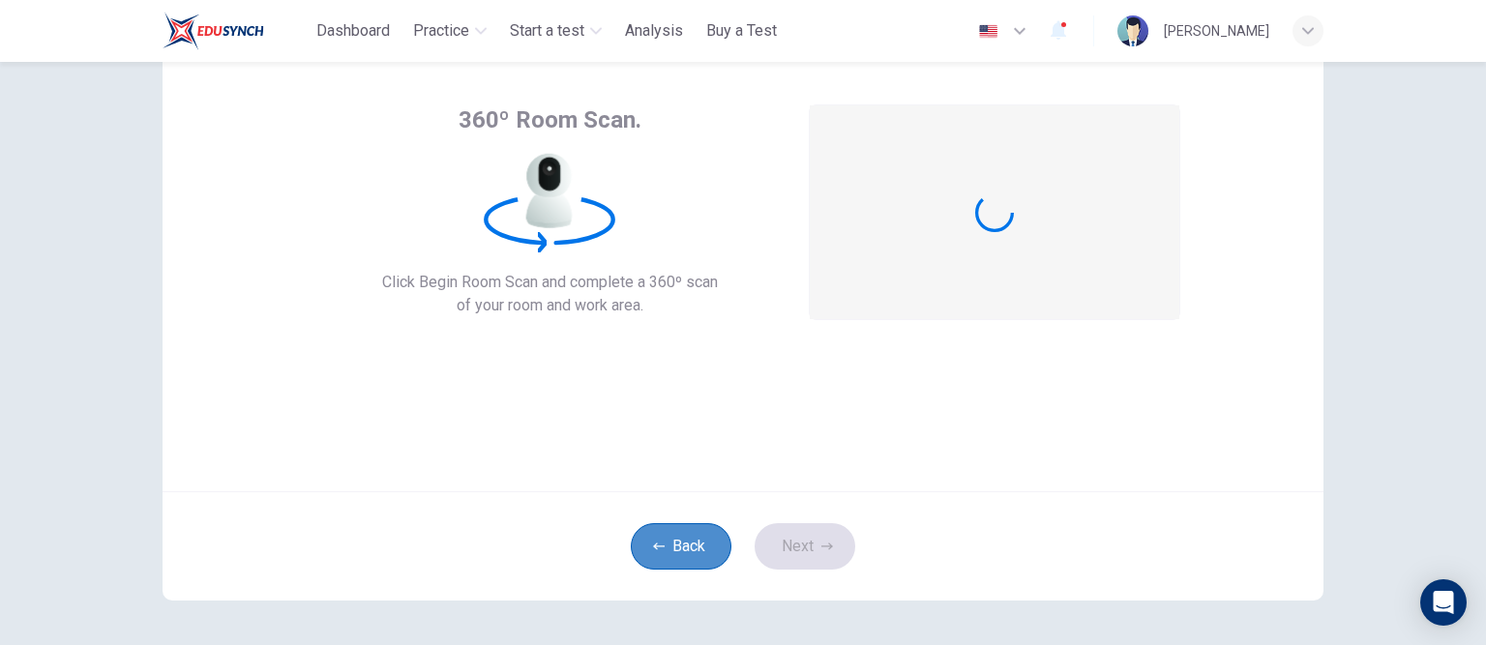
click at [666, 568] on button "Back" at bounding box center [681, 546] width 101 height 46
